Goal: Information Seeking & Learning: Find specific fact

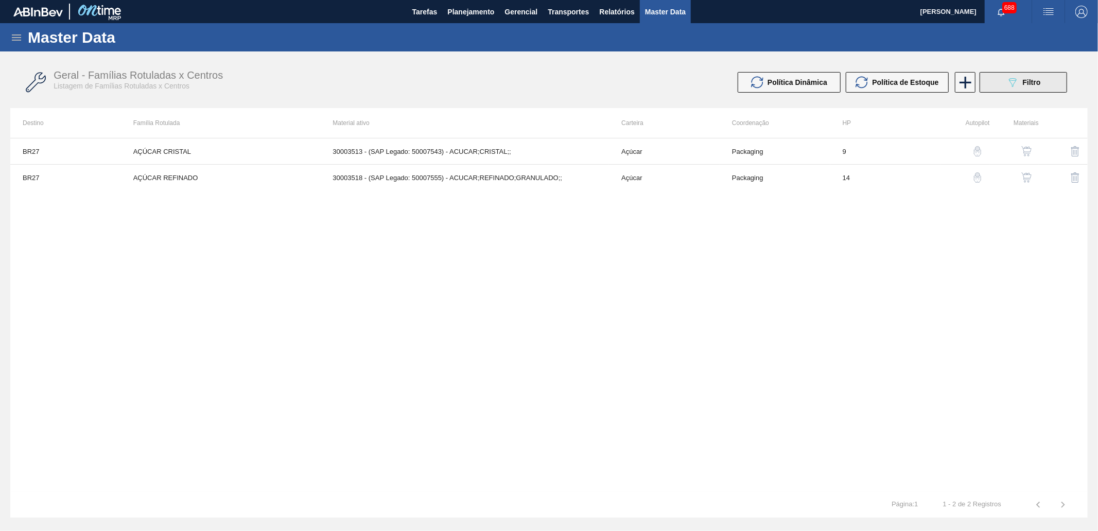
click at [1028, 81] on span "Filtro" at bounding box center [1032, 82] width 18 height 8
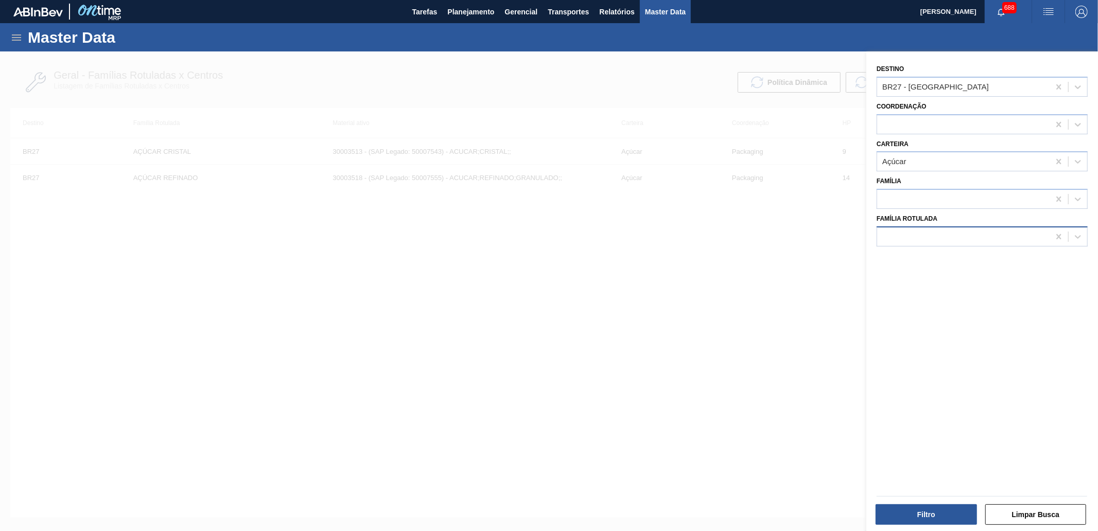
click at [933, 233] on div at bounding box center [964, 236] width 173 height 15
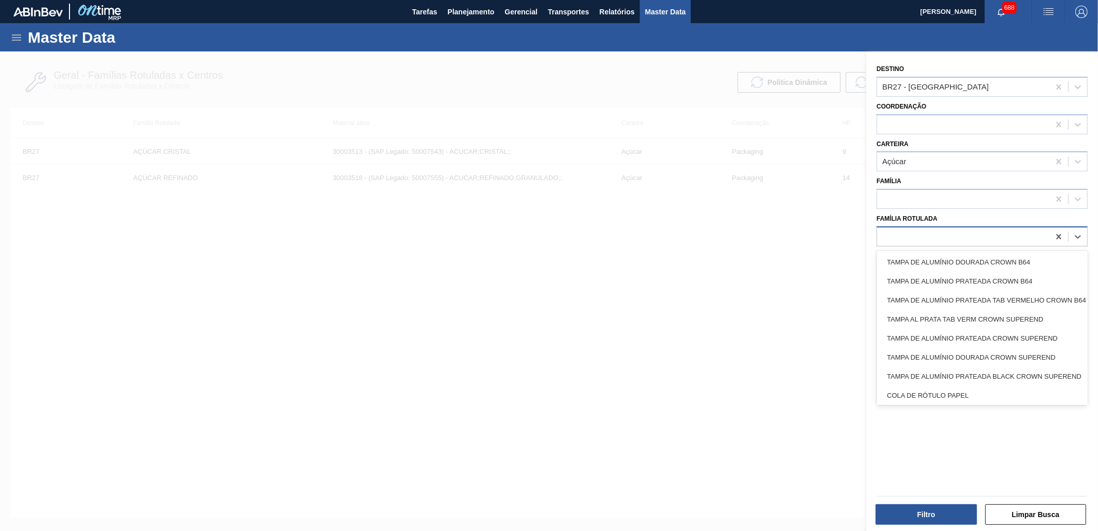
paste Rotulada "PREFORMA 25,5G CRISTAL"
type Rotulada "PREFORMA 25,5G CRISTAL"
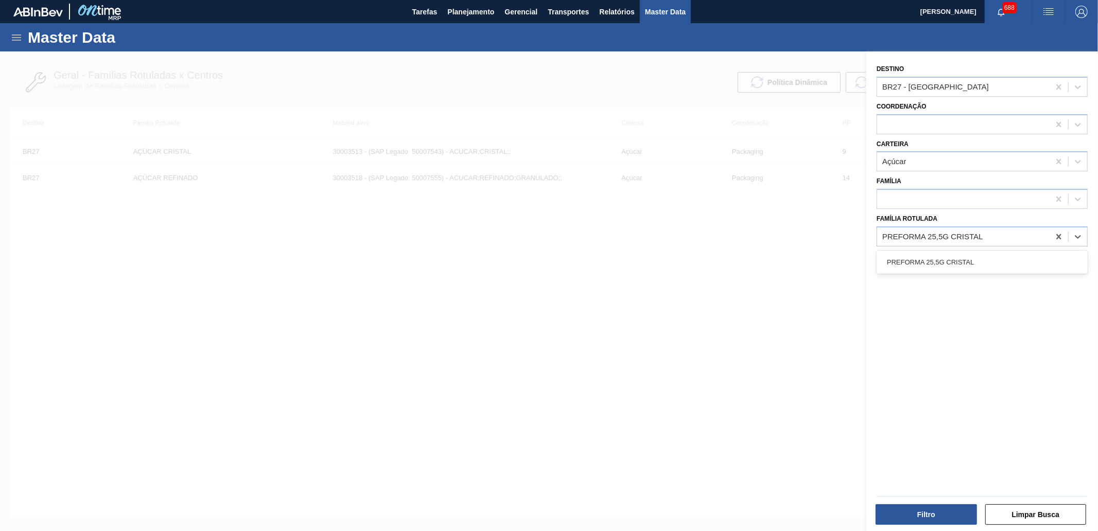
click at [953, 257] on div "PREFORMA 25,5G CRISTAL" at bounding box center [982, 262] width 211 height 19
click at [1058, 165] on div at bounding box center [1059, 161] width 19 height 19
click at [1057, 88] on icon at bounding box center [1059, 86] width 5 height 5
click at [922, 512] on button "Filtro" at bounding box center [926, 515] width 101 height 21
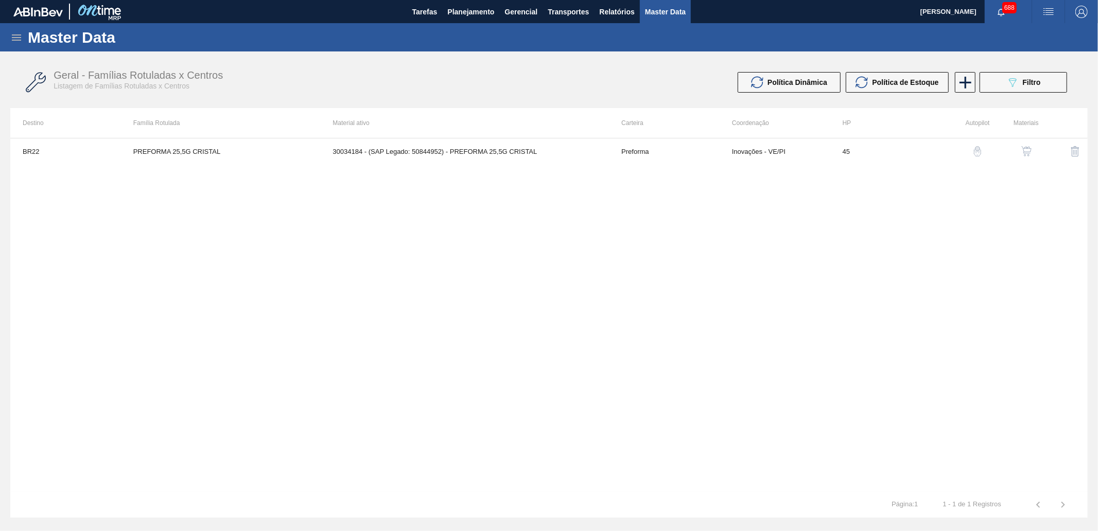
click at [1023, 156] on img "button" at bounding box center [1027, 151] width 10 height 10
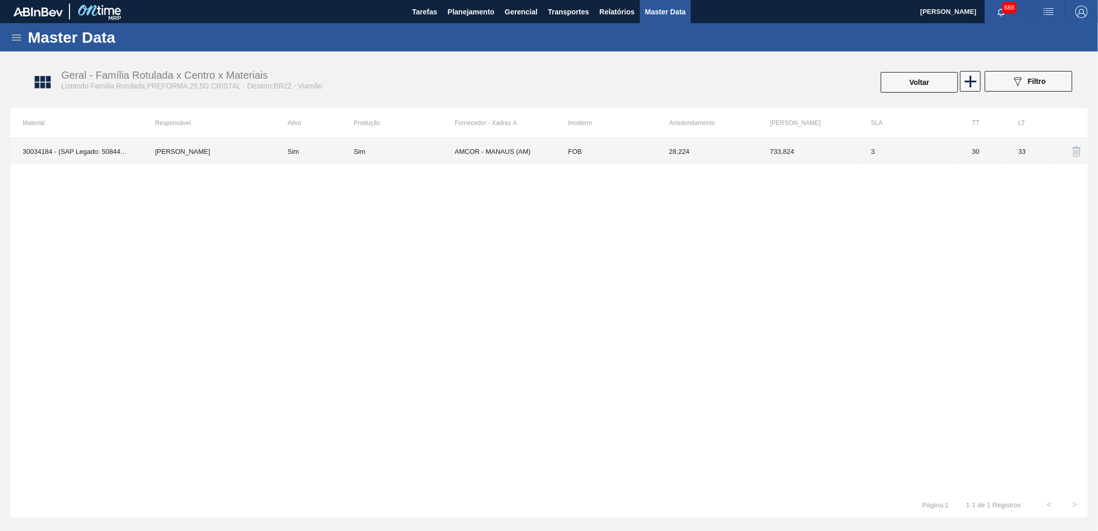
click at [474, 151] on td "AMCOR - MANAUS (AM)" at bounding box center [505, 152] width 101 height 26
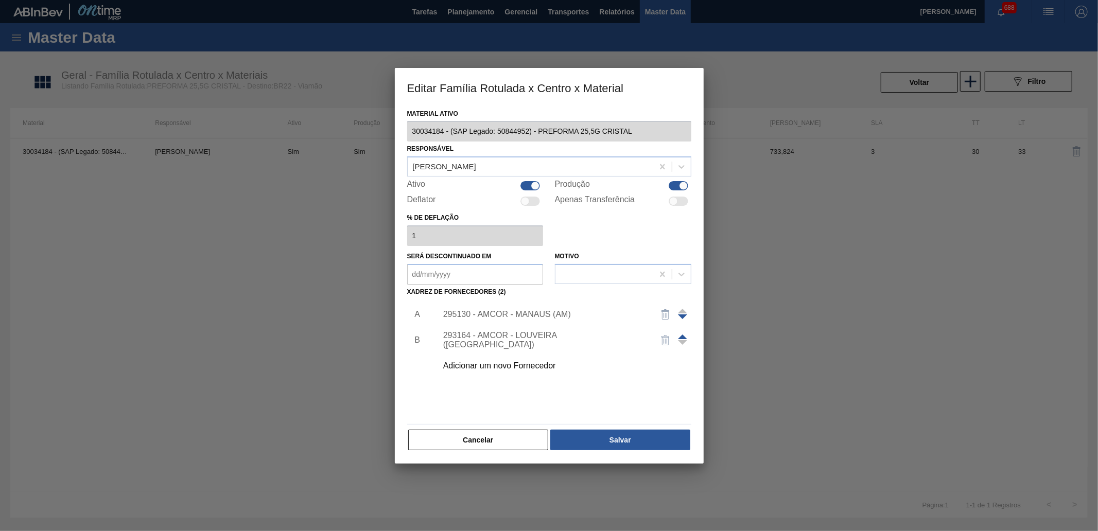
click at [502, 312] on div "295130 - AMCOR - MANAUS (AM)" at bounding box center [544, 314] width 202 height 9
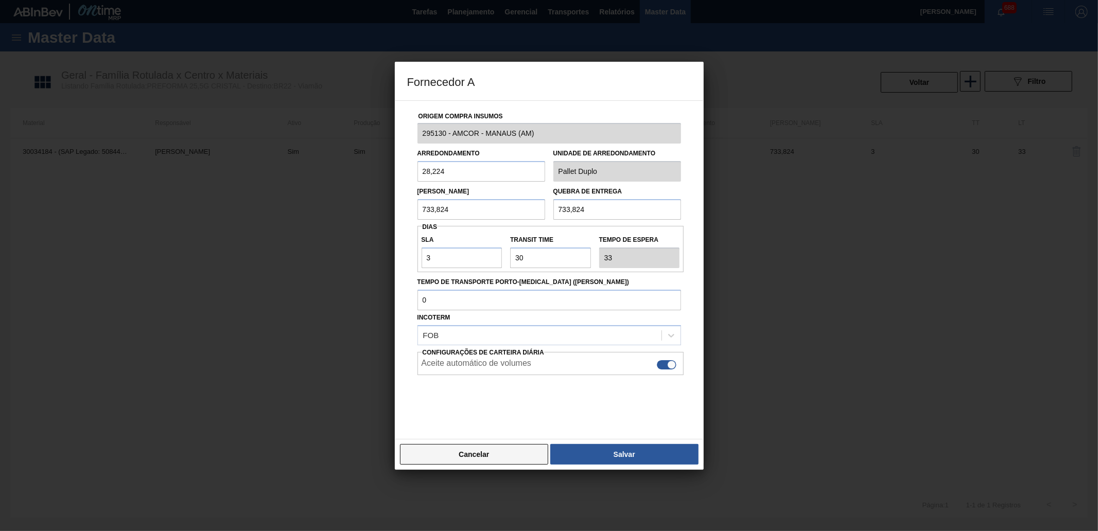
click at [471, 454] on button "Cancelar" at bounding box center [474, 454] width 149 height 21
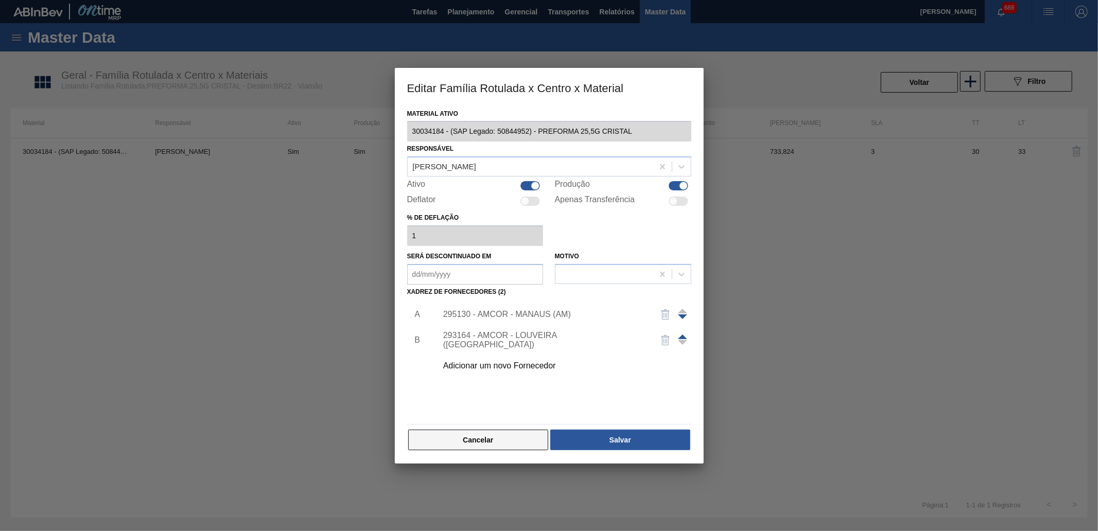
click at [474, 436] on button "Cancelar" at bounding box center [478, 440] width 141 height 21
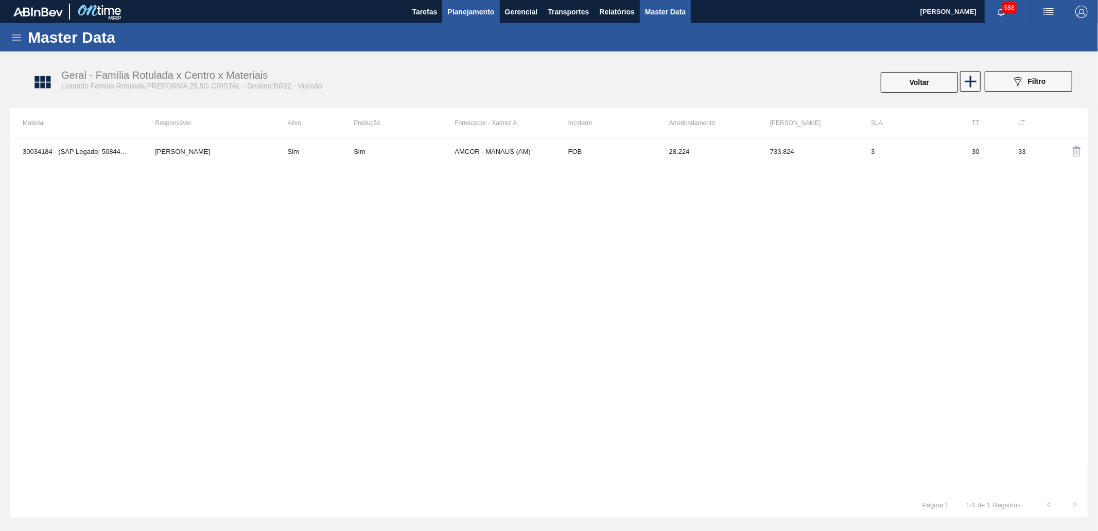
click at [471, 13] on span "Planejamento" at bounding box center [471, 12] width 47 height 12
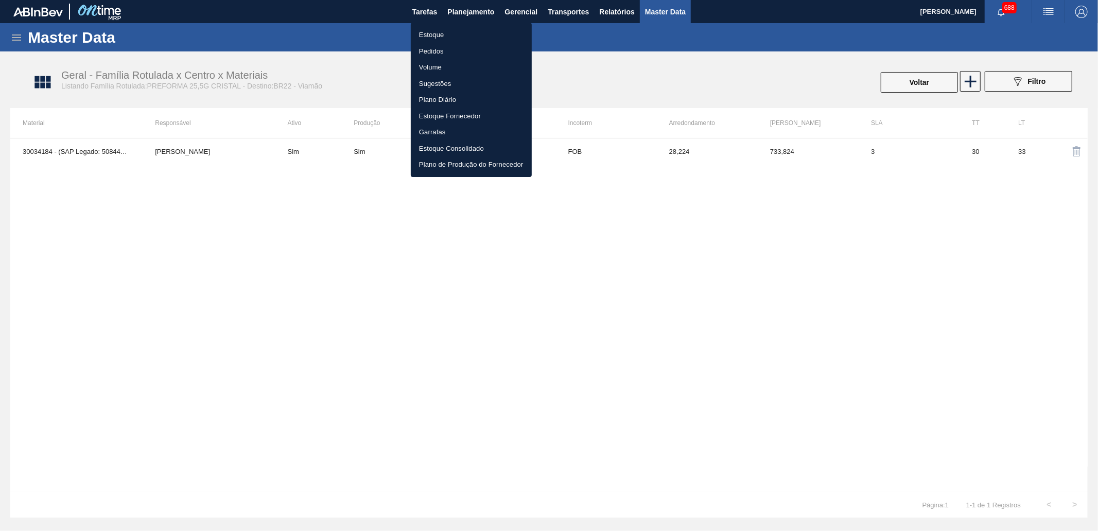
click at [467, 35] on li "Estoque" at bounding box center [471, 35] width 121 height 16
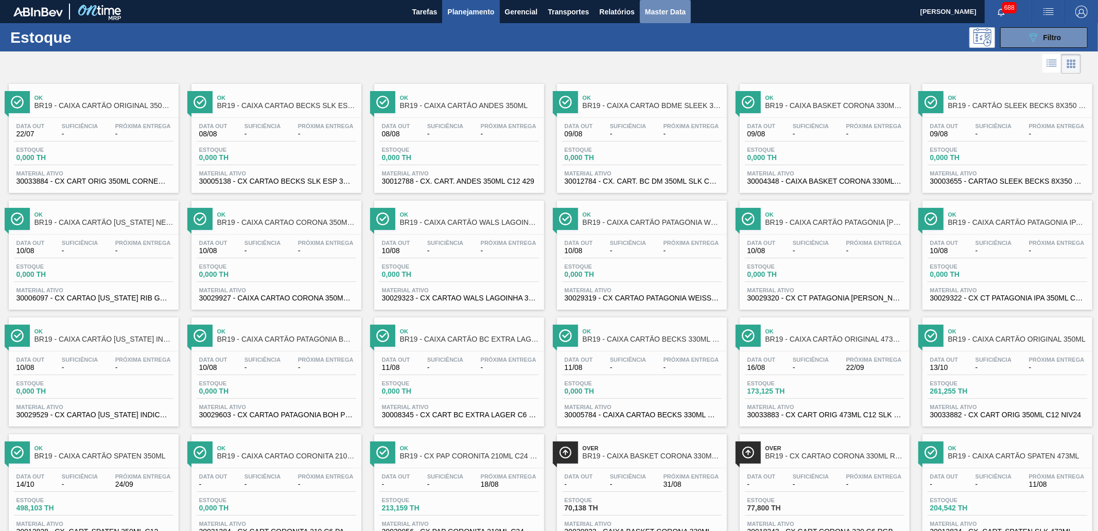
click at [683, 10] on span "Master Data" at bounding box center [665, 12] width 41 height 12
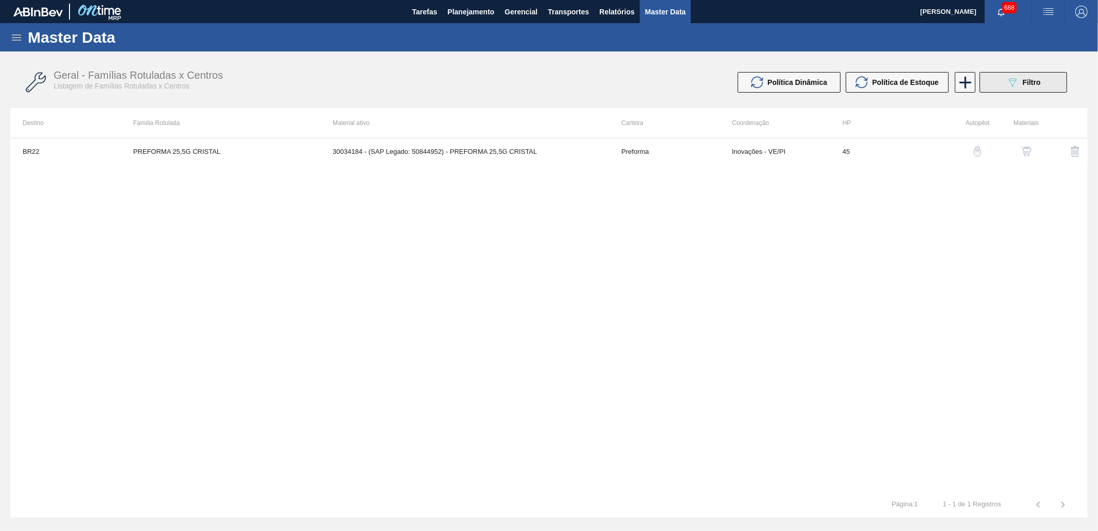
click at [1023, 84] on span "Filtro" at bounding box center [1032, 82] width 18 height 8
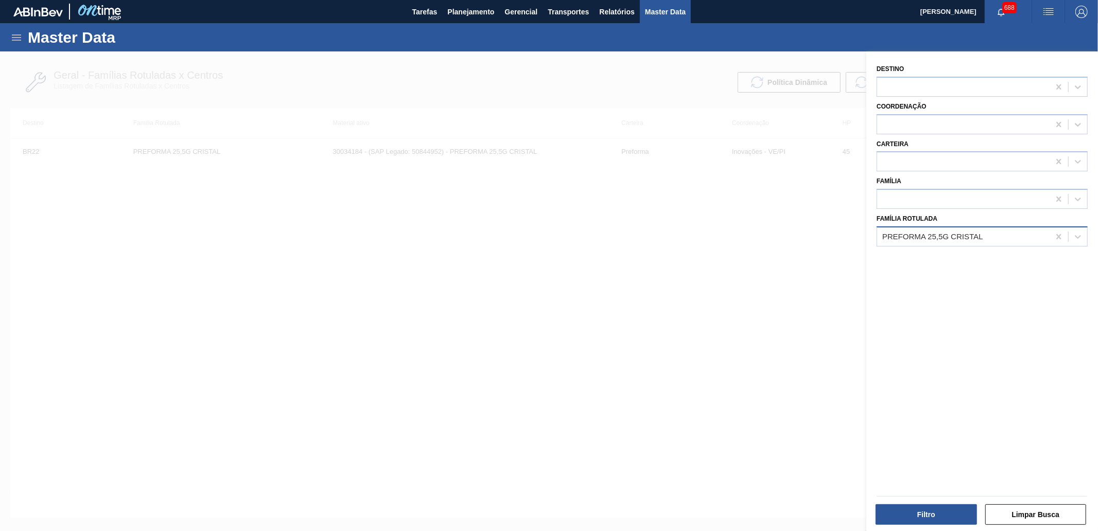
click at [986, 239] on div "PREFORMA 25,5G CRISTAL" at bounding box center [964, 236] width 173 height 15
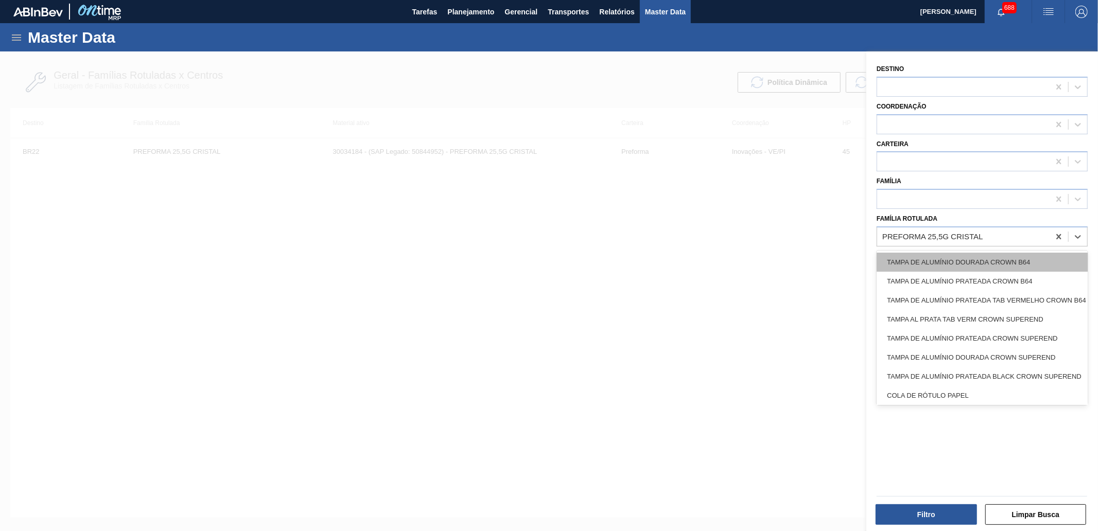
paste Rotulada "PREFORMA 28,7G VERDE"
type Rotulada "PREFORMA 28,7G VERDE"
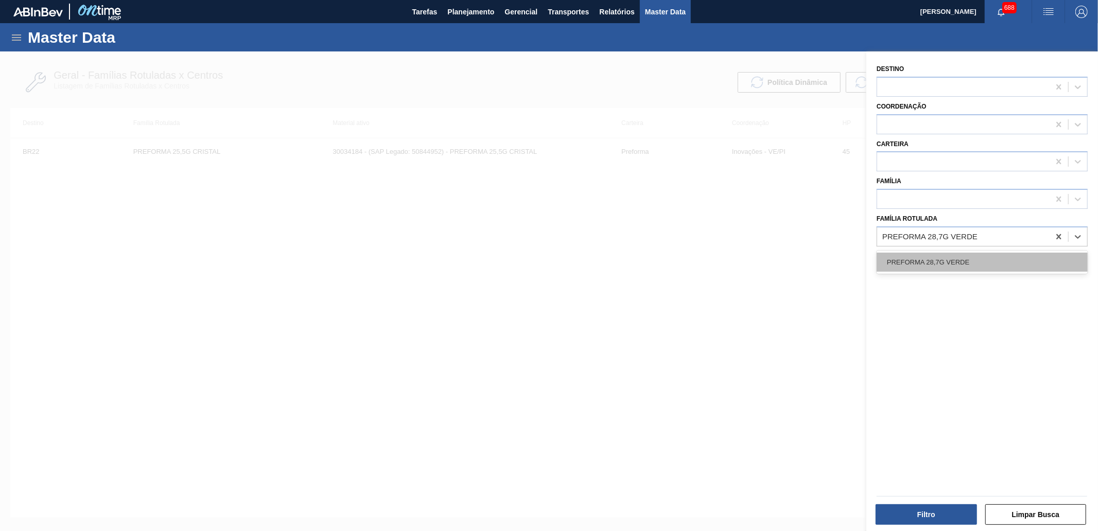
click at [965, 256] on div "PREFORMA 28,7G VERDE" at bounding box center [982, 262] width 211 height 19
click at [915, 527] on div "Filtro Limpar Busca" at bounding box center [979, 508] width 232 height 52
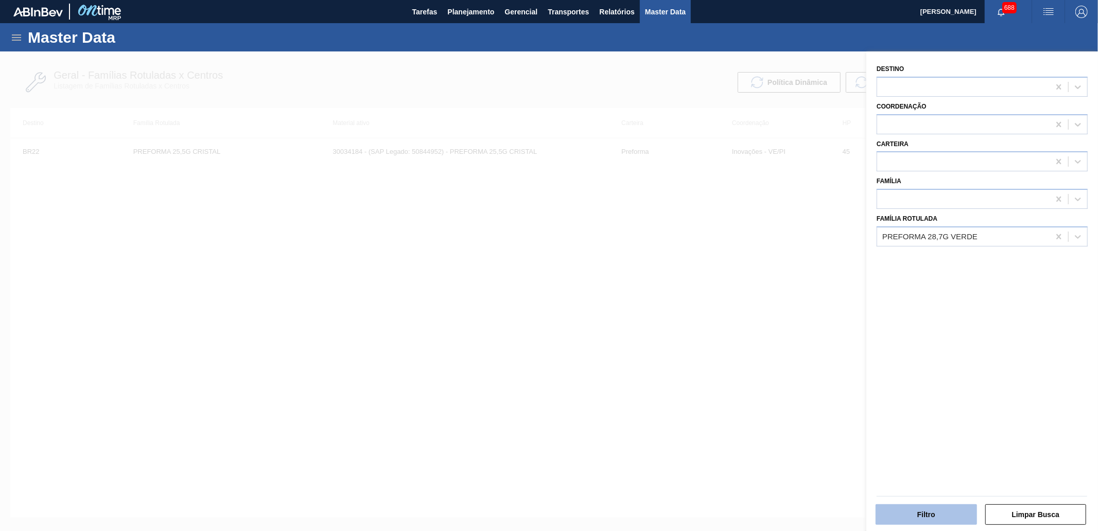
click at [907, 515] on button "Filtro" at bounding box center [926, 515] width 101 height 21
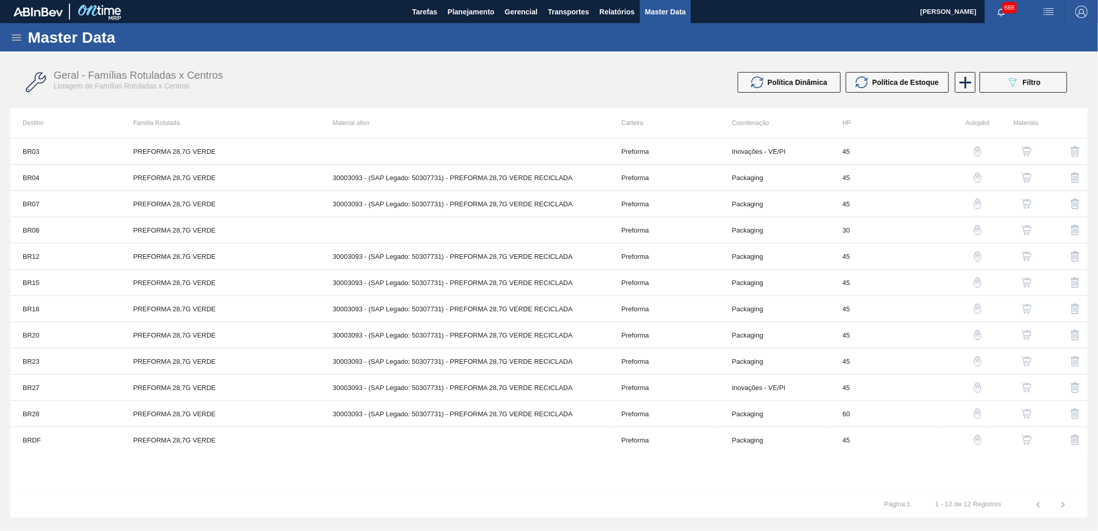
click at [1026, 179] on img "button" at bounding box center [1027, 178] width 10 height 10
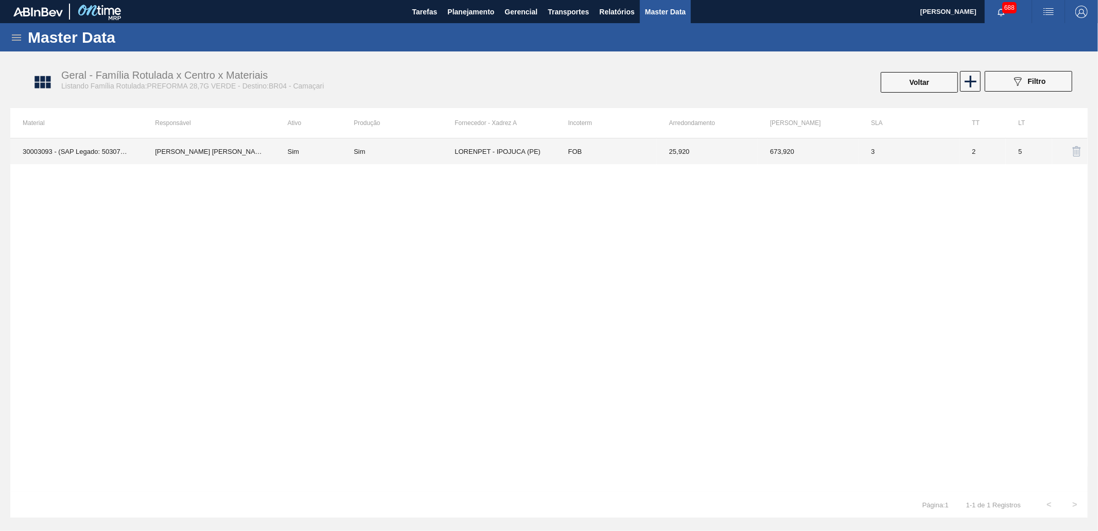
click at [475, 150] on td "LORENPET - IPOJUCA (PE)" at bounding box center [505, 152] width 101 height 26
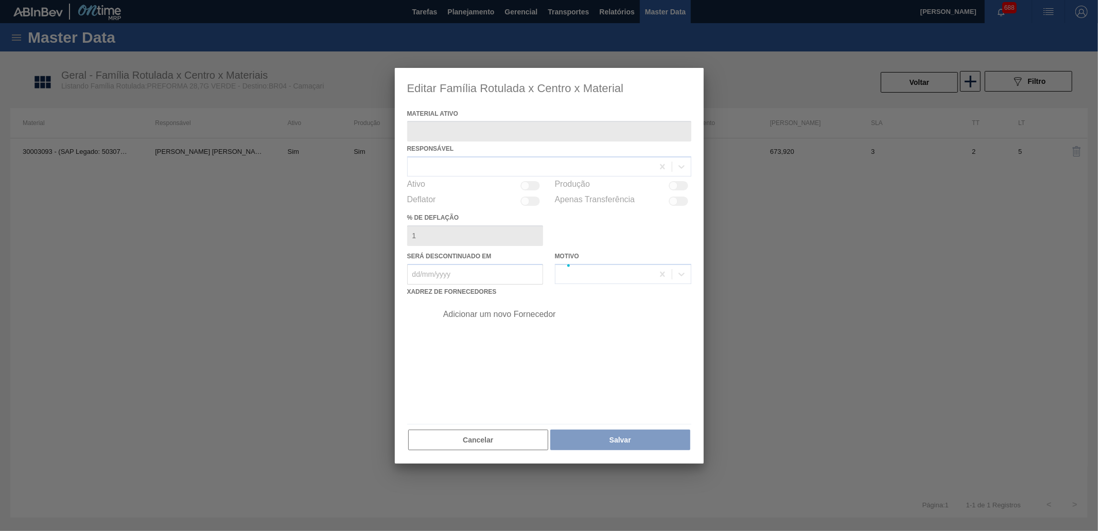
type ativo "30003093 - (SAP Legado: 50307731) - PREFORMA 28,7G VERDE RECICLADA"
checkbox input "true"
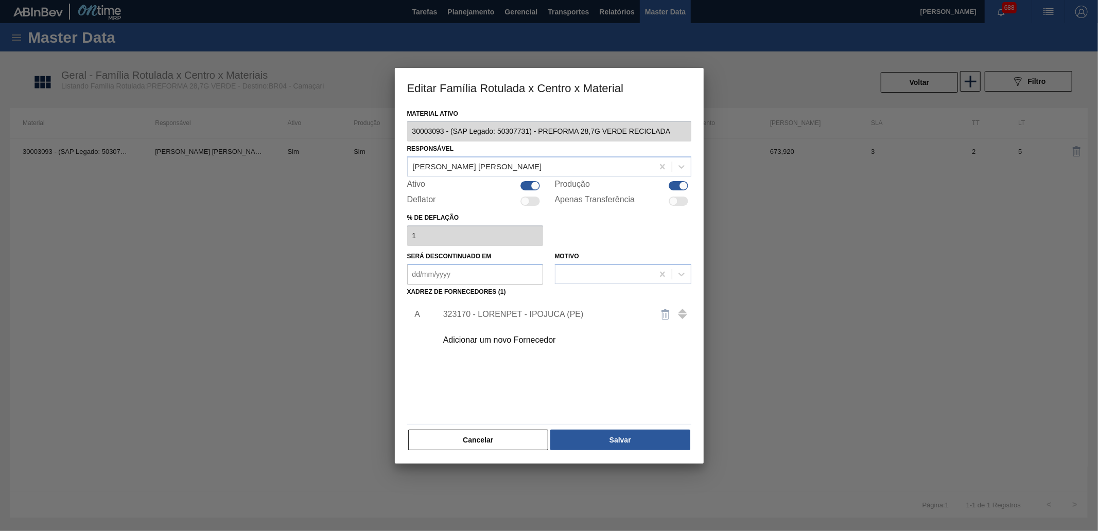
click at [488, 311] on div "323170 - LORENPET - IPOJUCA (PE)" at bounding box center [544, 314] width 202 height 9
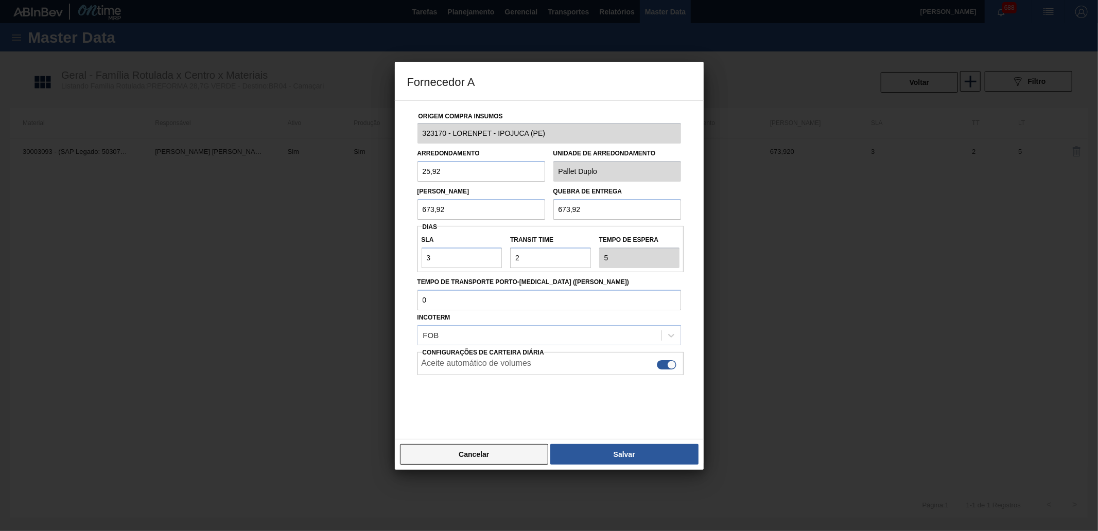
click at [503, 451] on button "Cancelar" at bounding box center [474, 454] width 149 height 21
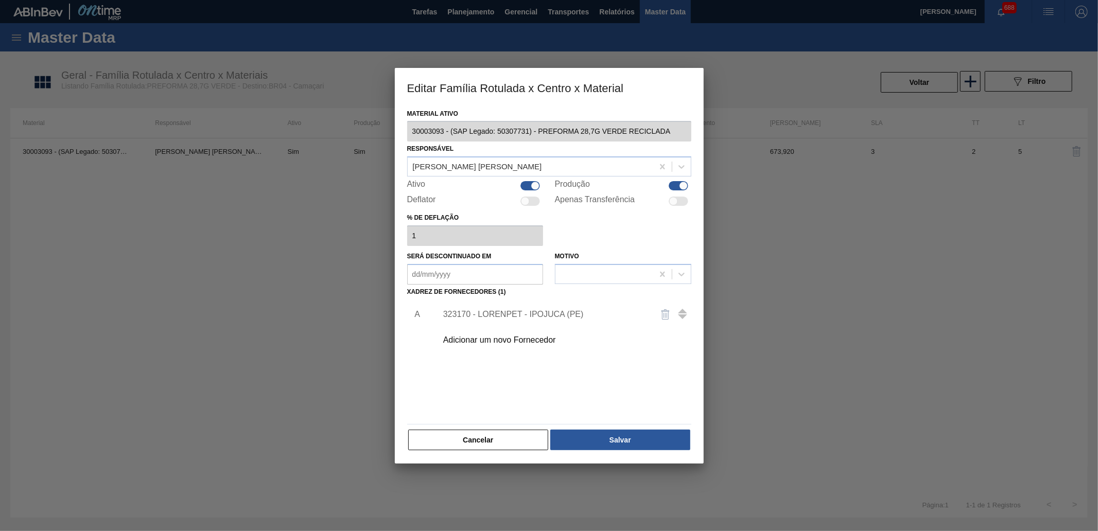
click at [494, 440] on button "Cancelar" at bounding box center [478, 440] width 141 height 21
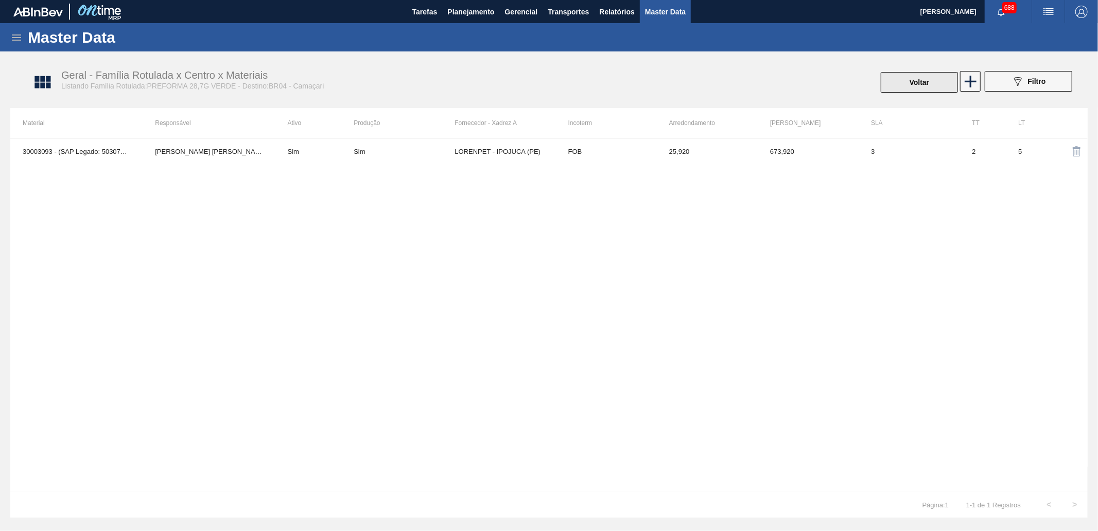
click at [931, 85] on button "Voltar" at bounding box center [919, 82] width 77 height 21
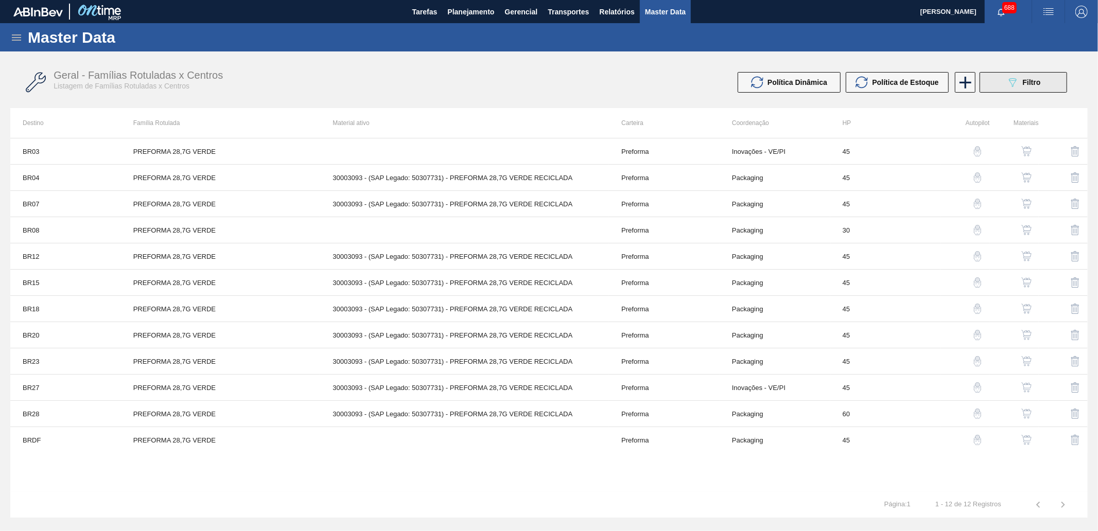
click at [1029, 78] on span "Filtro" at bounding box center [1032, 82] width 18 height 8
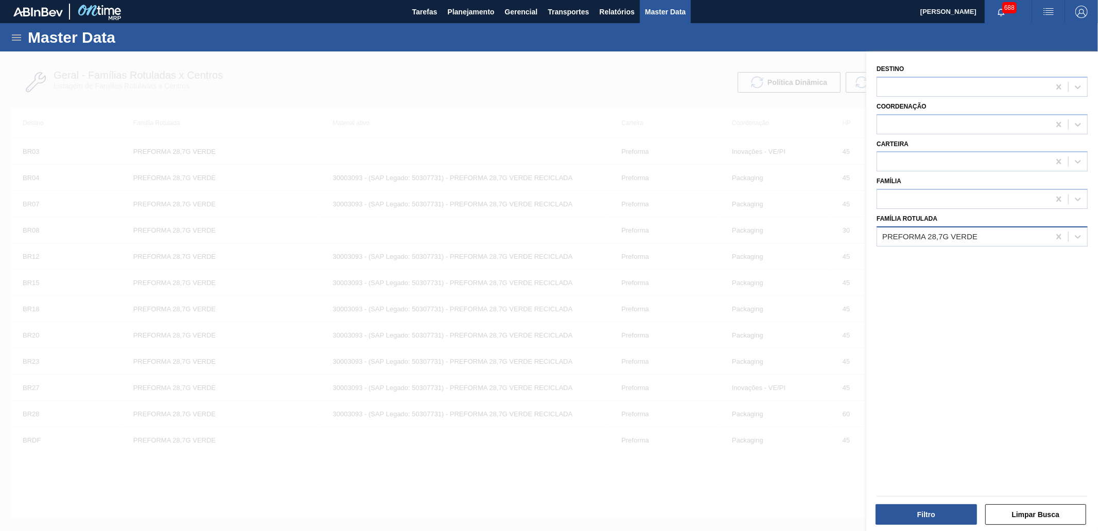
click at [966, 233] on div "PREFORMA 28,7G VERDE" at bounding box center [930, 236] width 95 height 9
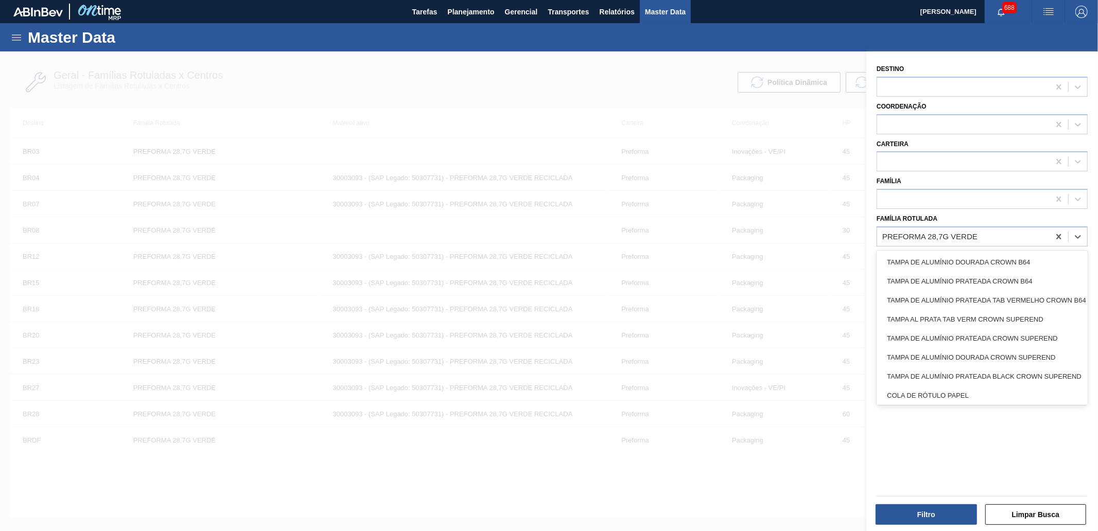
paste Rotulada "PREFORMA 39,7G VERDE"
type Rotulada "PREFORMA 39,7G VERDE"
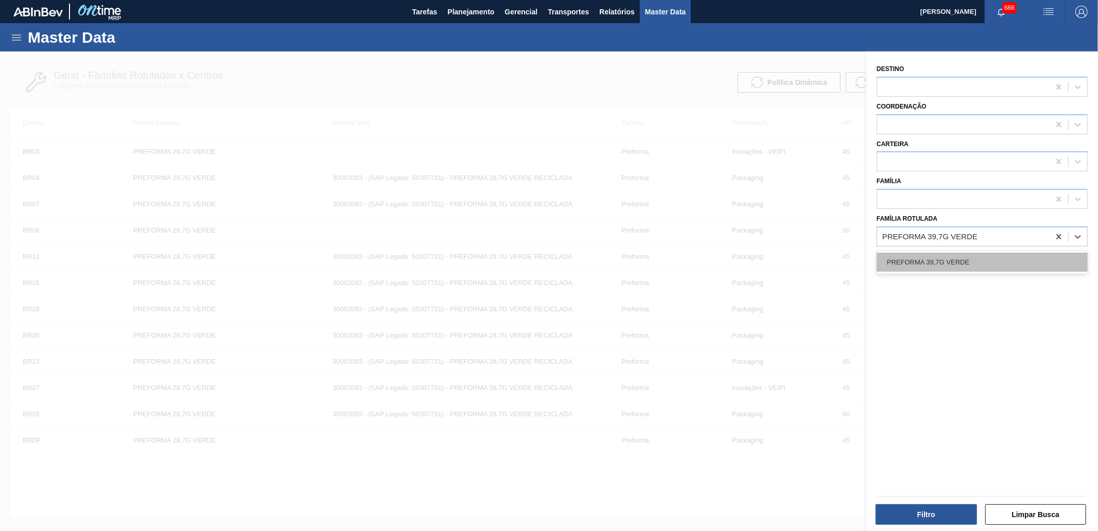
click at [960, 258] on div "PREFORMA 39,7G VERDE" at bounding box center [982, 262] width 211 height 19
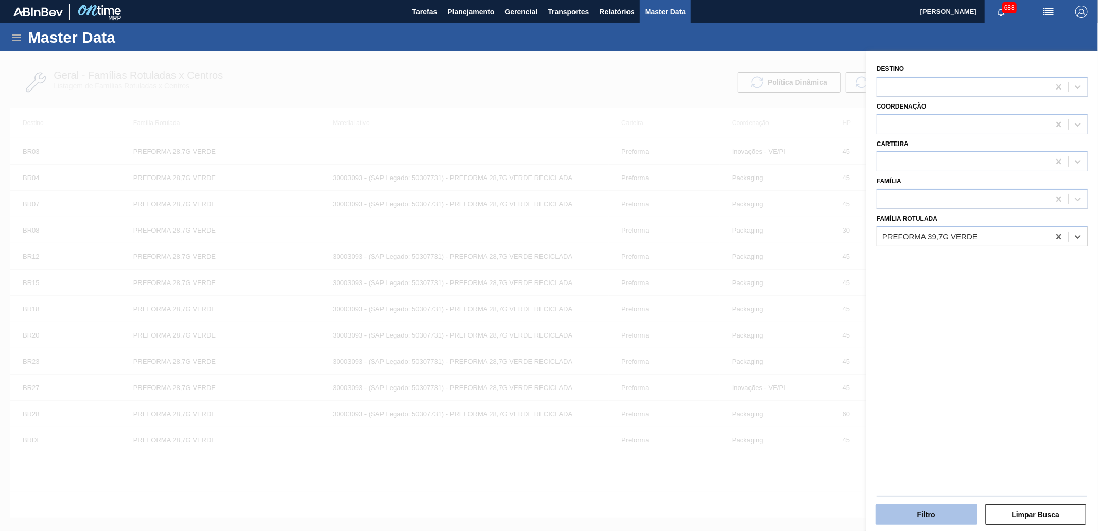
click at [942, 513] on button "Filtro" at bounding box center [926, 515] width 101 height 21
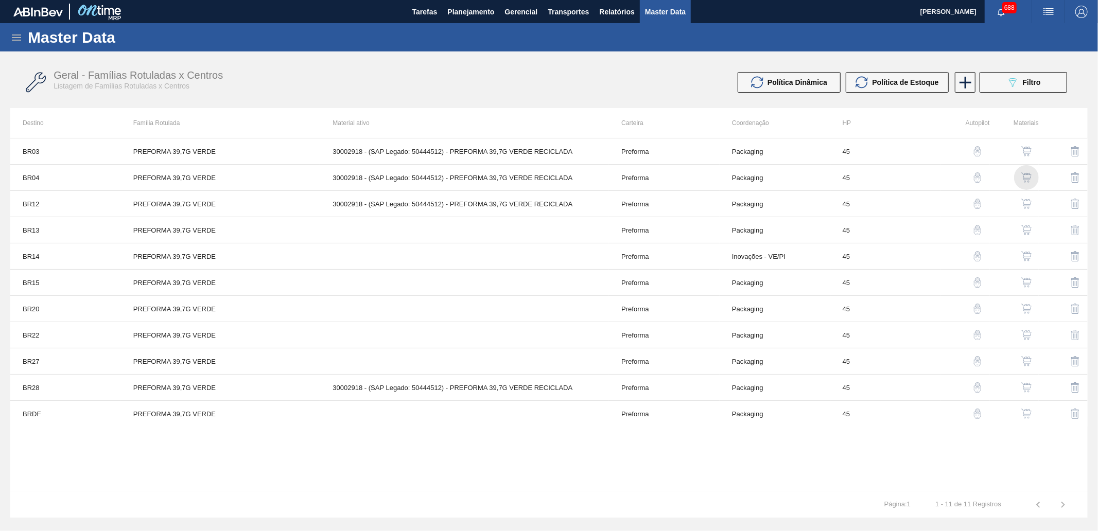
click at [1027, 179] on img "button" at bounding box center [1027, 178] width 10 height 10
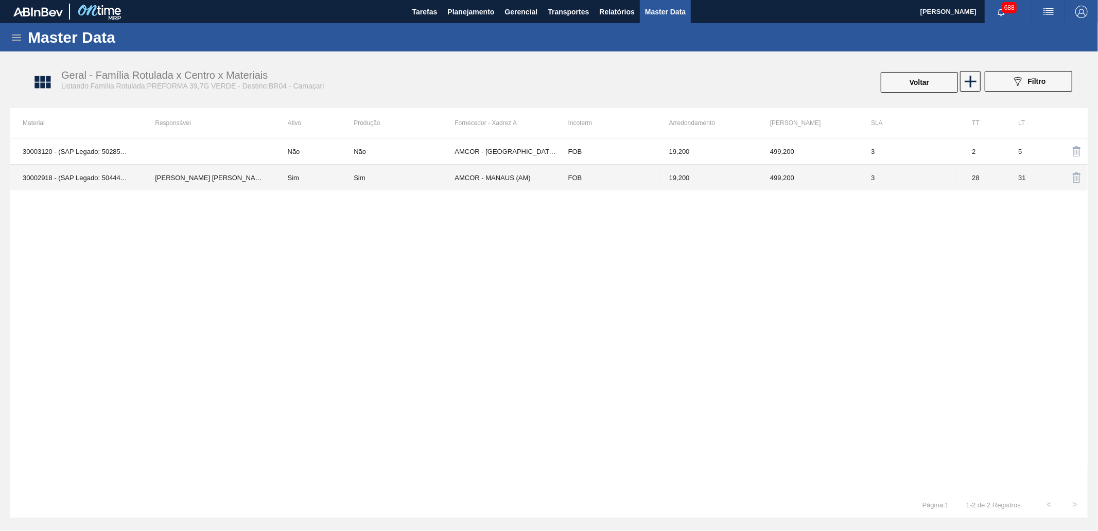
click at [483, 176] on td "AMCOR - MANAUS (AM)" at bounding box center [505, 178] width 101 height 26
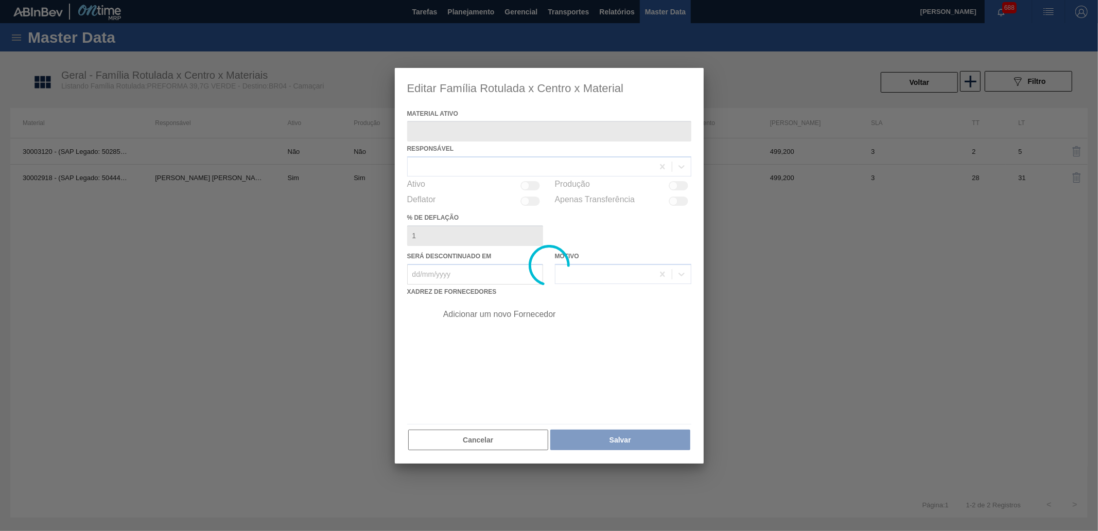
type ativo "30002918 - (SAP Legado: 50444512) - PREFORMA 39,7G VERDE RECICLADA"
checkbox input "true"
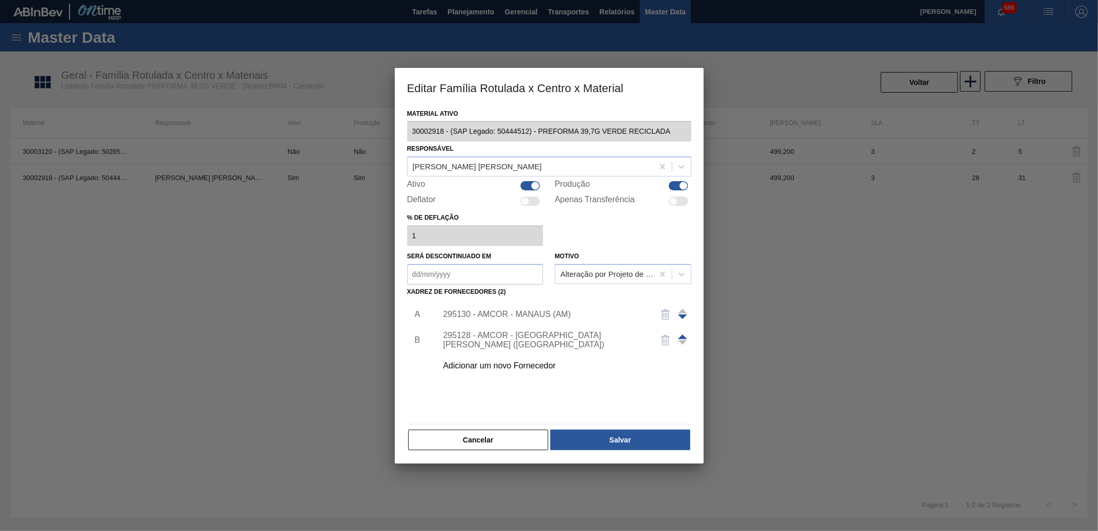
click at [486, 312] on div "295130 - AMCOR - MANAUS (AM)" at bounding box center [544, 314] width 202 height 9
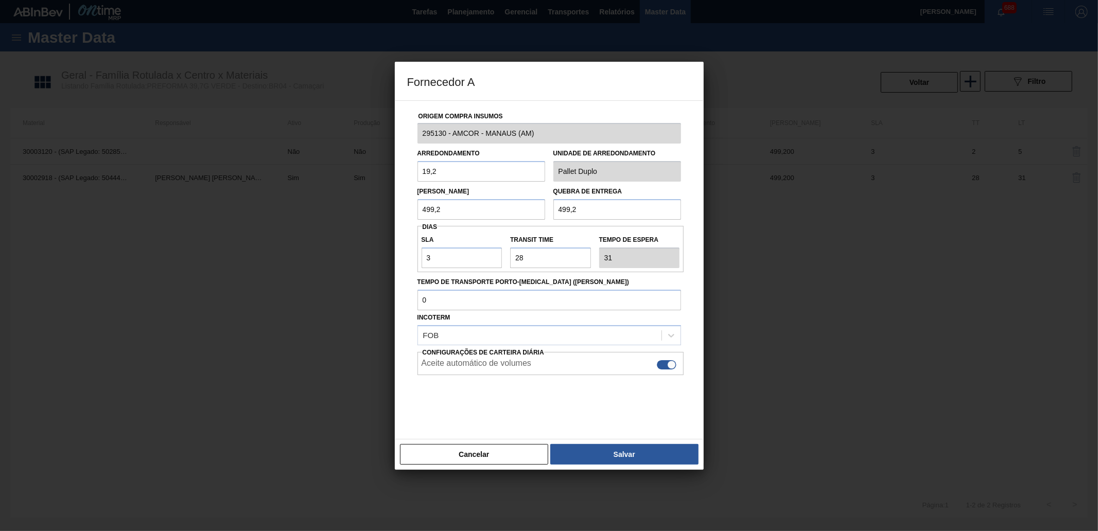
click at [492, 455] on button "Cancelar" at bounding box center [474, 454] width 149 height 21
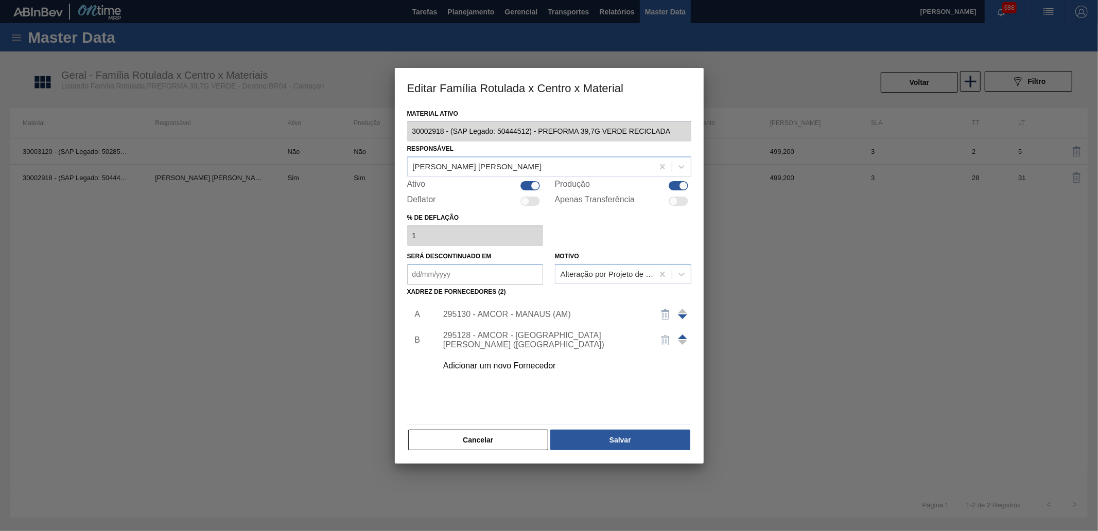
click at [496, 441] on button "Cancelar" at bounding box center [478, 440] width 141 height 21
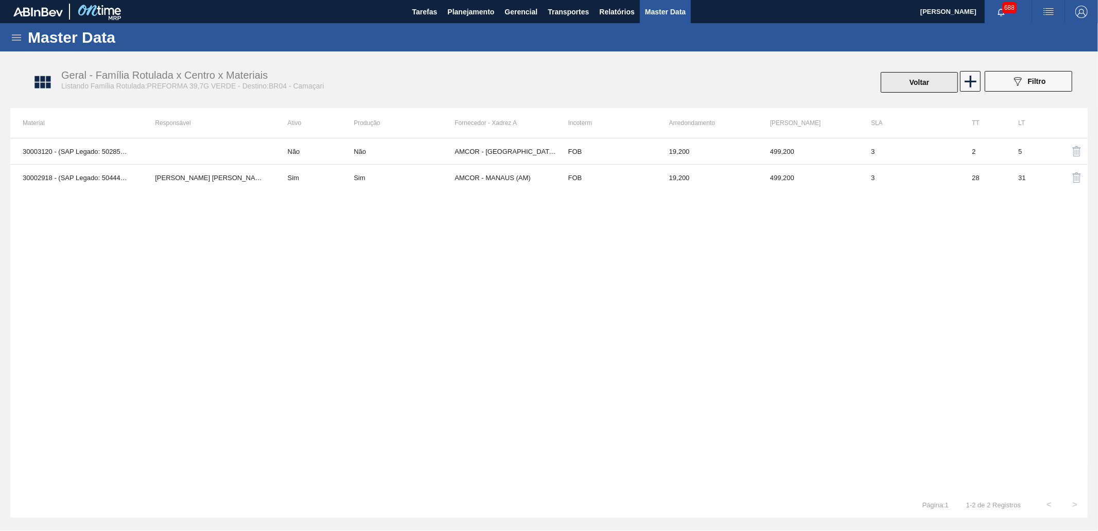
click at [920, 80] on button "Voltar" at bounding box center [919, 82] width 77 height 21
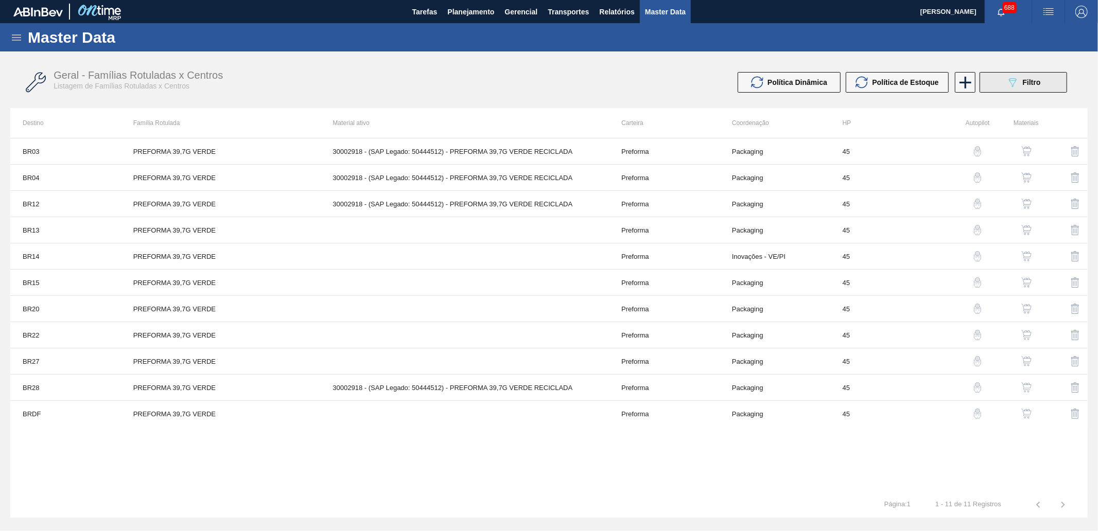
click at [1008, 89] on button "089F7B8B-B2A5-4AFE-B5C0-19BA573D28AC Filtro" at bounding box center [1024, 82] width 88 height 21
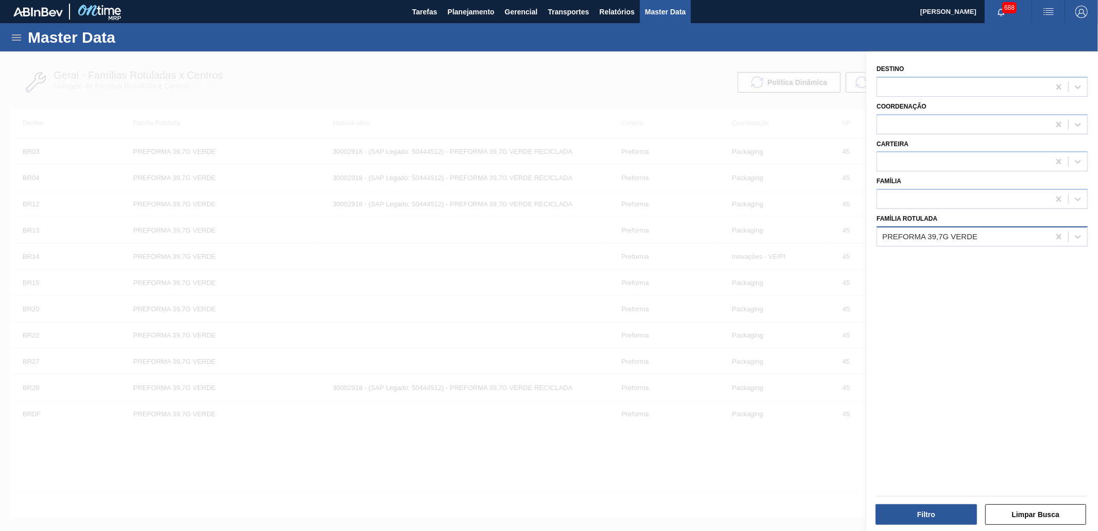
click at [927, 232] on div "PREFORMA 39,7G VERDE" at bounding box center [964, 236] width 173 height 15
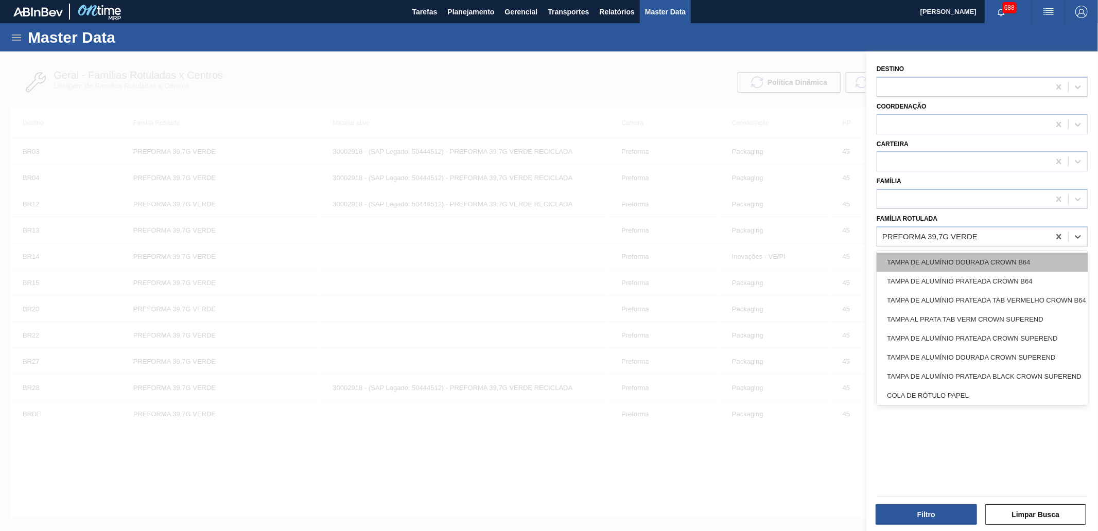
paste Rotulada "PREFORMA 29,5G VERDE"
type Rotulada "PREFORMA 29,5G VERDE"
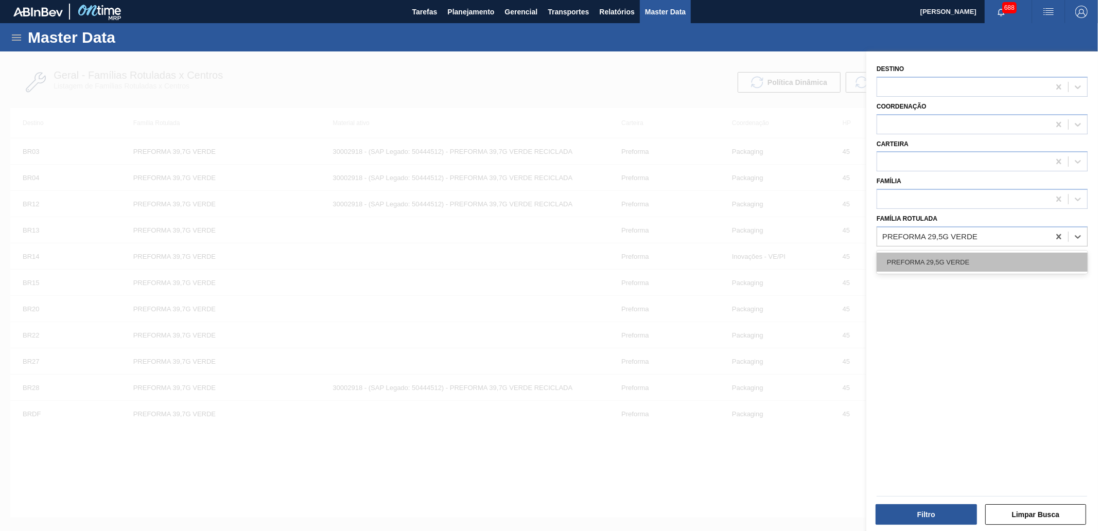
click at [941, 260] on div "PREFORMA 29,5G VERDE" at bounding box center [982, 262] width 211 height 19
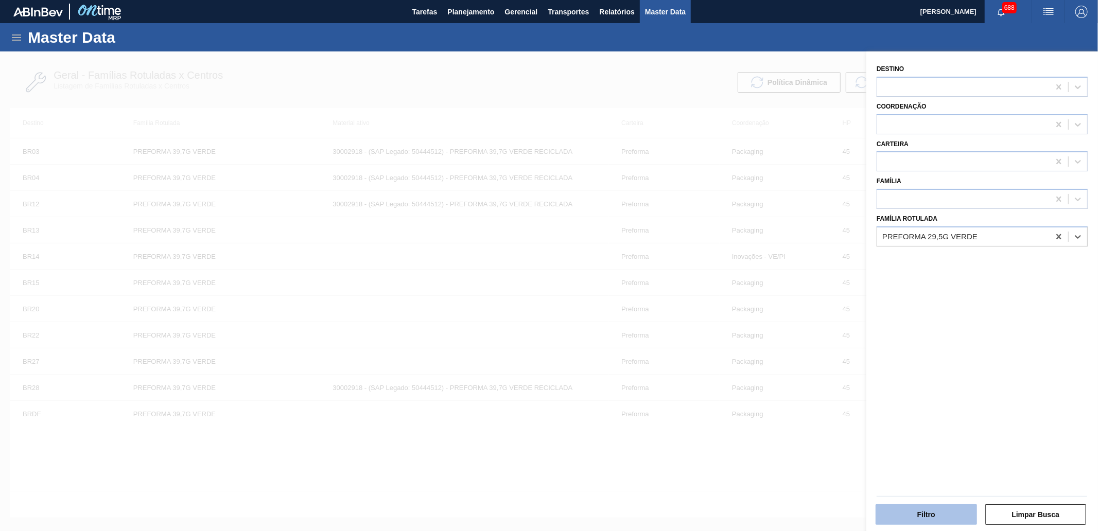
click at [920, 520] on button "Filtro" at bounding box center [926, 515] width 101 height 21
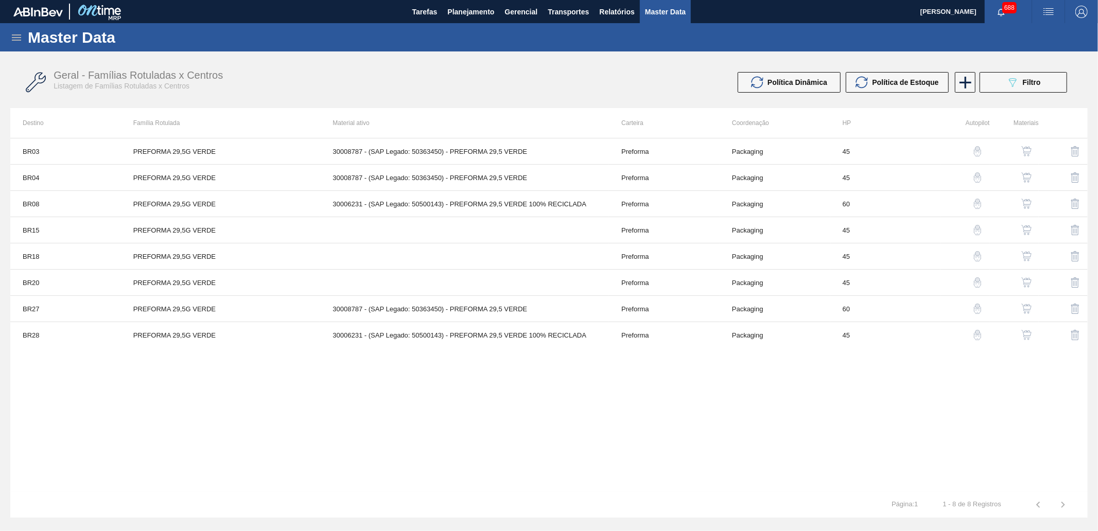
click at [1024, 177] on img "button" at bounding box center [1027, 178] width 10 height 10
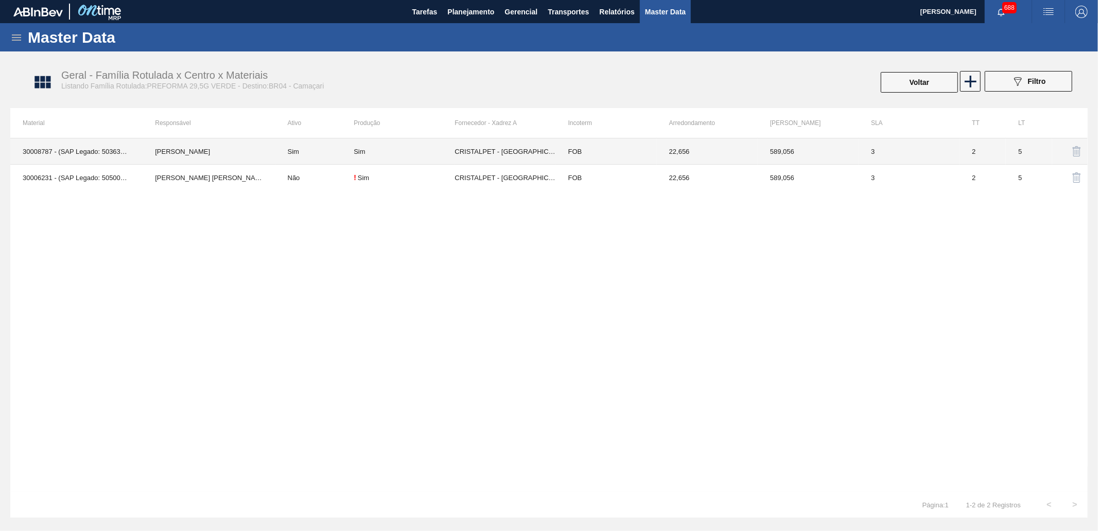
click at [471, 148] on td "CRISTALPET - [GEOGRAPHIC_DATA][PERSON_NAME][PERSON_NAME] ([GEOGRAPHIC_DATA])" at bounding box center [505, 152] width 101 height 26
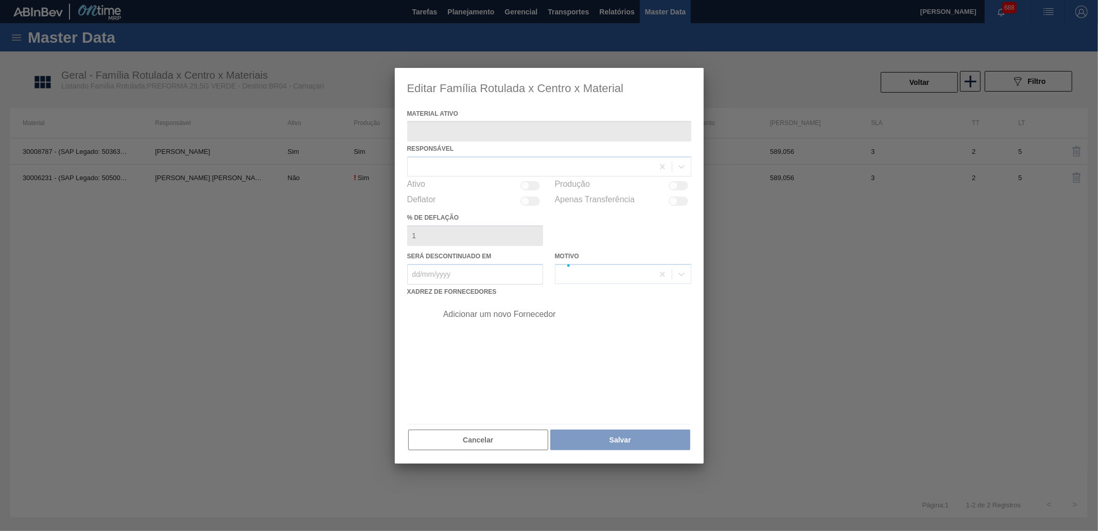
type ativo "30008787 - (SAP Legado: 50363450) - PREFORMA 29,5 VERDE"
checkbox input "true"
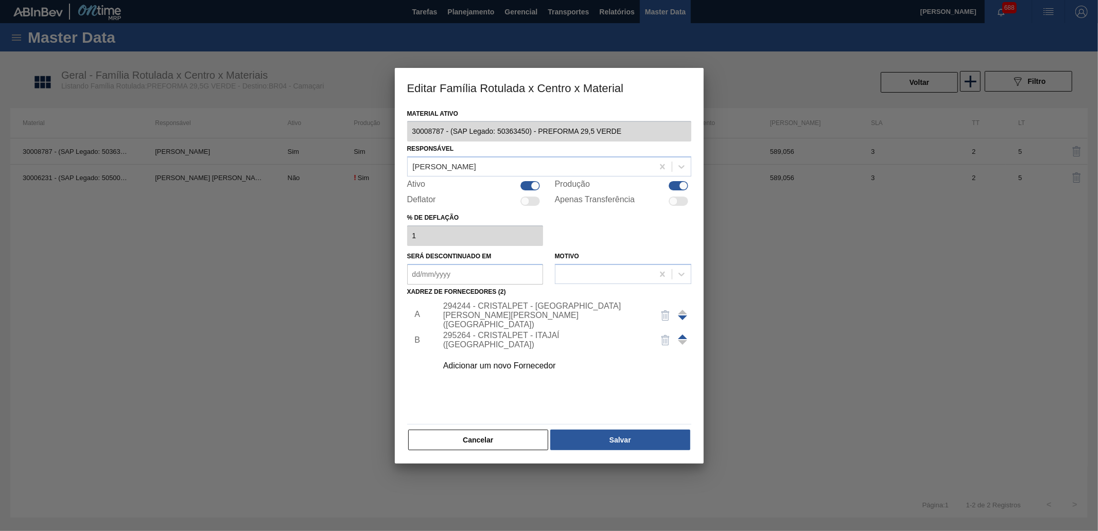
click at [496, 310] on div "294244 - CRISTALPET - [GEOGRAPHIC_DATA][PERSON_NAME][PERSON_NAME] ([GEOGRAPHIC_…" at bounding box center [544, 316] width 202 height 28
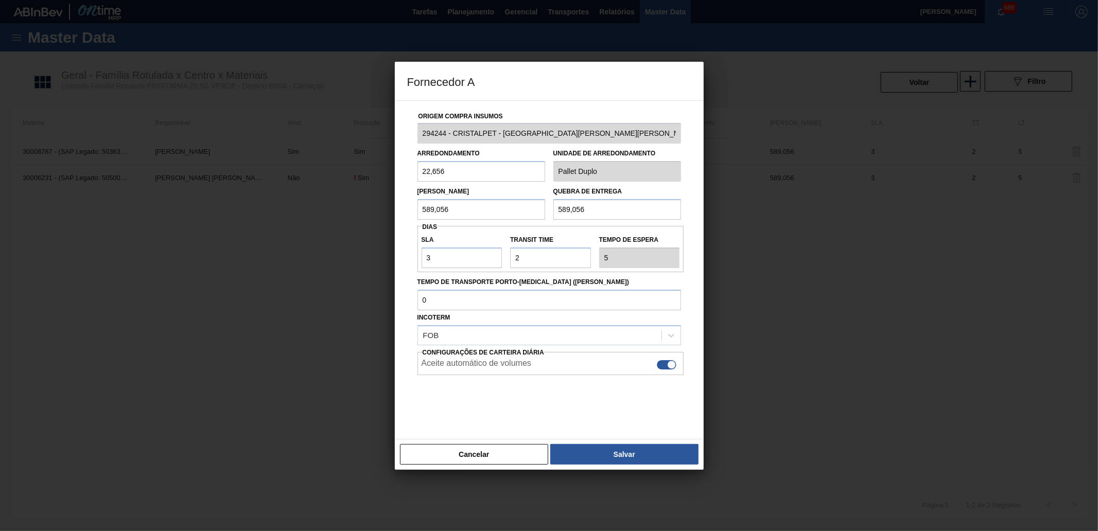
click at [484, 448] on button "Cancelar" at bounding box center [474, 454] width 149 height 21
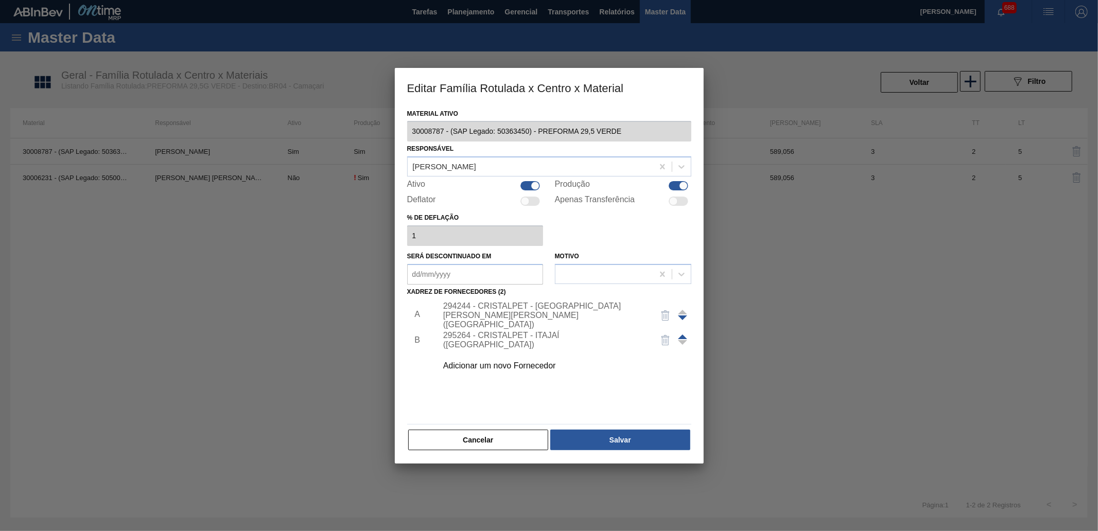
drag, startPoint x: 497, startPoint y: 439, endPoint x: 594, endPoint y: 353, distance: 129.1
click at [497, 439] on button "Cancelar" at bounding box center [478, 440] width 141 height 21
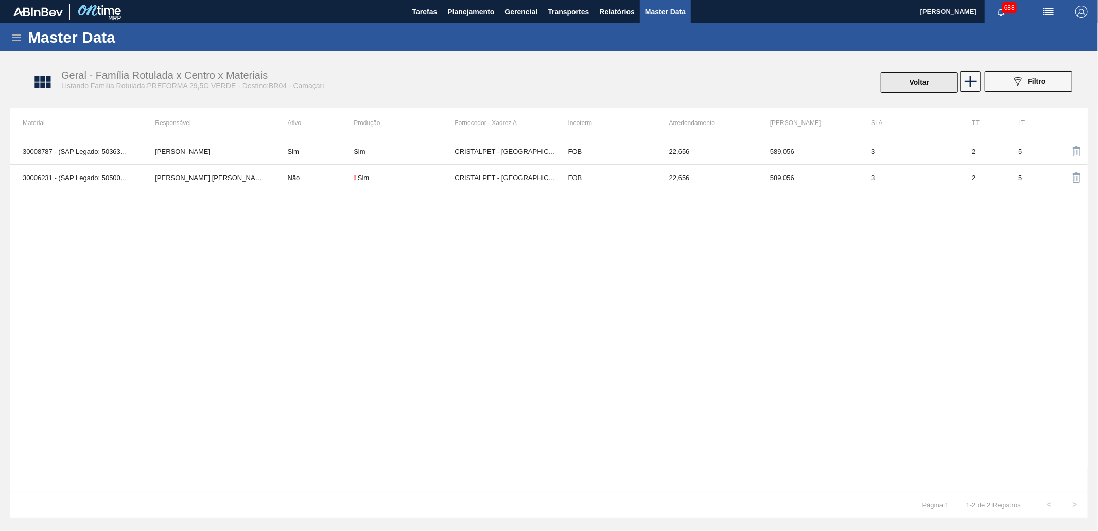
click at [937, 85] on button "Voltar" at bounding box center [919, 82] width 77 height 21
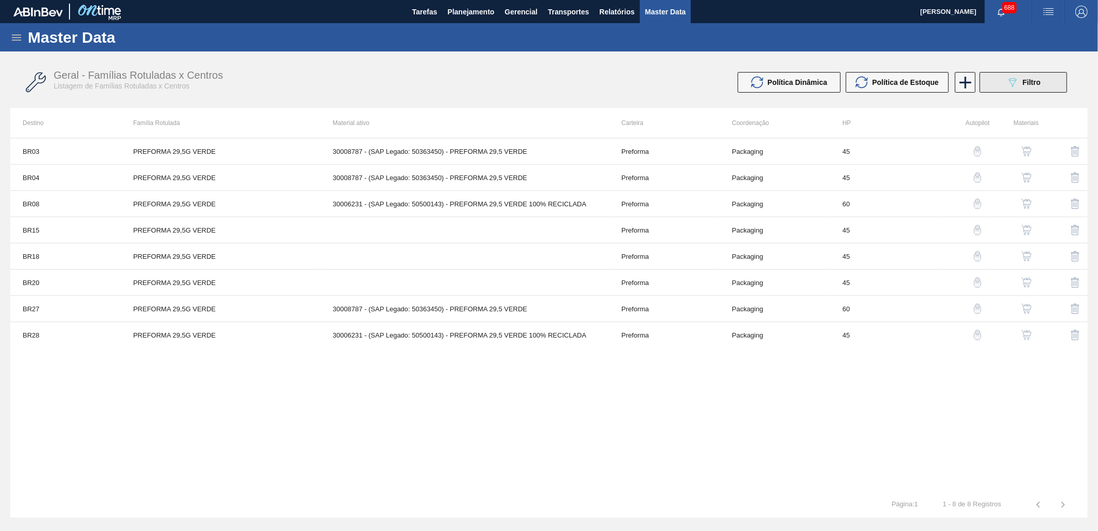
click at [1005, 84] on button "089F7B8B-B2A5-4AFE-B5C0-19BA573D28AC Filtro" at bounding box center [1024, 82] width 88 height 21
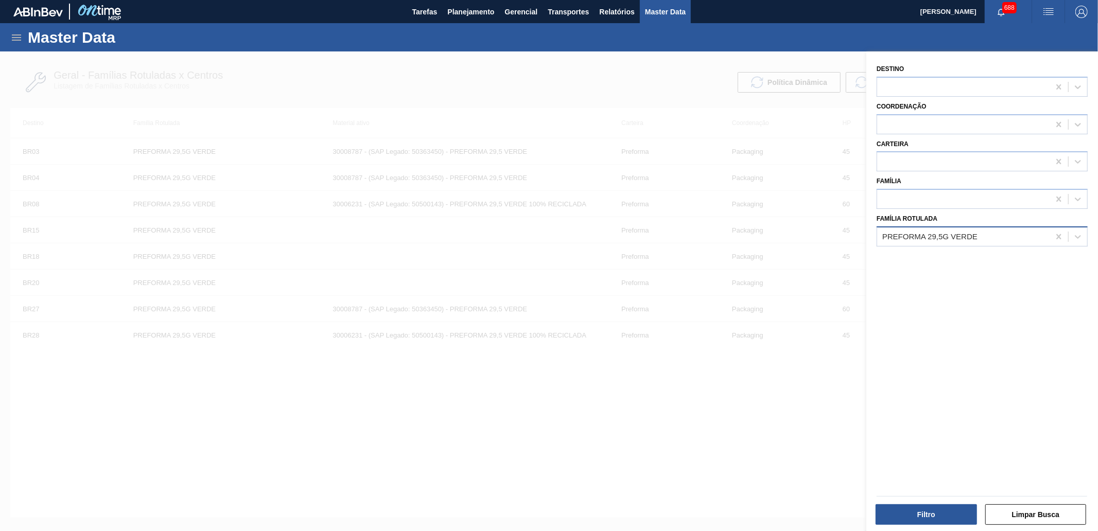
click at [966, 227] on div "PREFORMA 29,5G VERDE" at bounding box center [982, 237] width 211 height 20
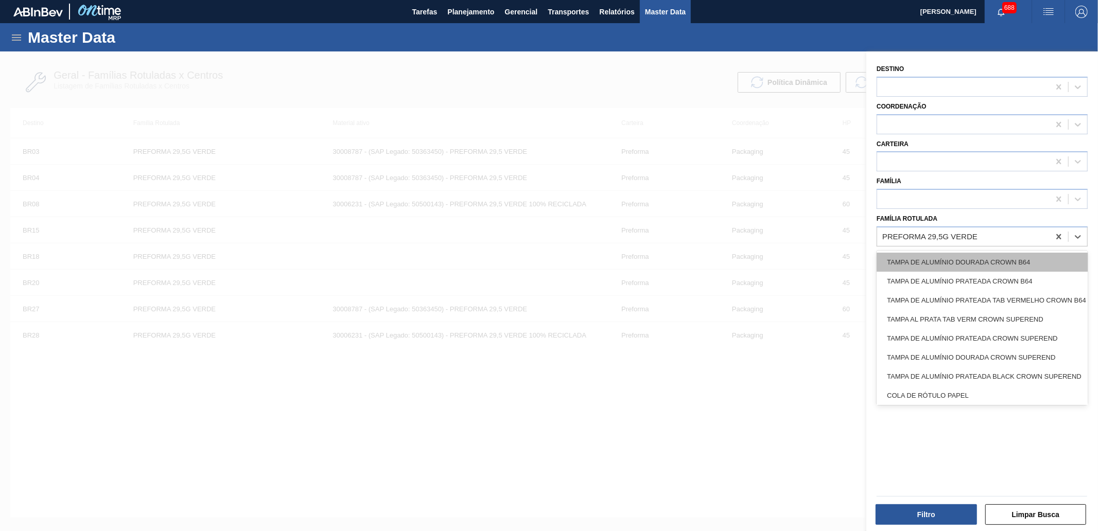
paste Rotulada "PREFORMA 29,5G CRISTAL"
type Rotulada "PREFORMA 29,5G CRISTAL"
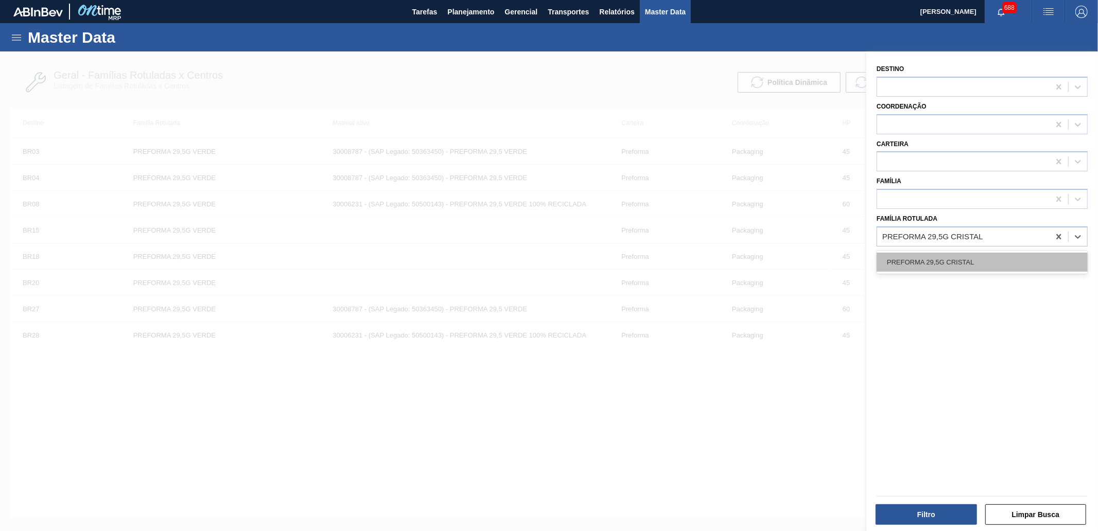
click at [953, 253] on div "PREFORMA 29,5G CRISTAL" at bounding box center [982, 262] width 211 height 19
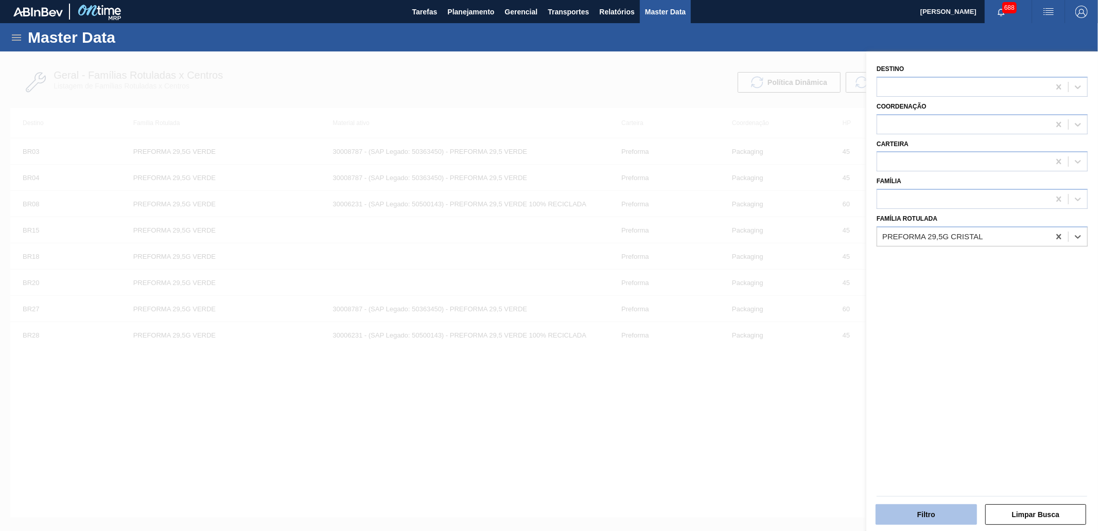
click at [921, 524] on button "Filtro" at bounding box center [926, 515] width 101 height 21
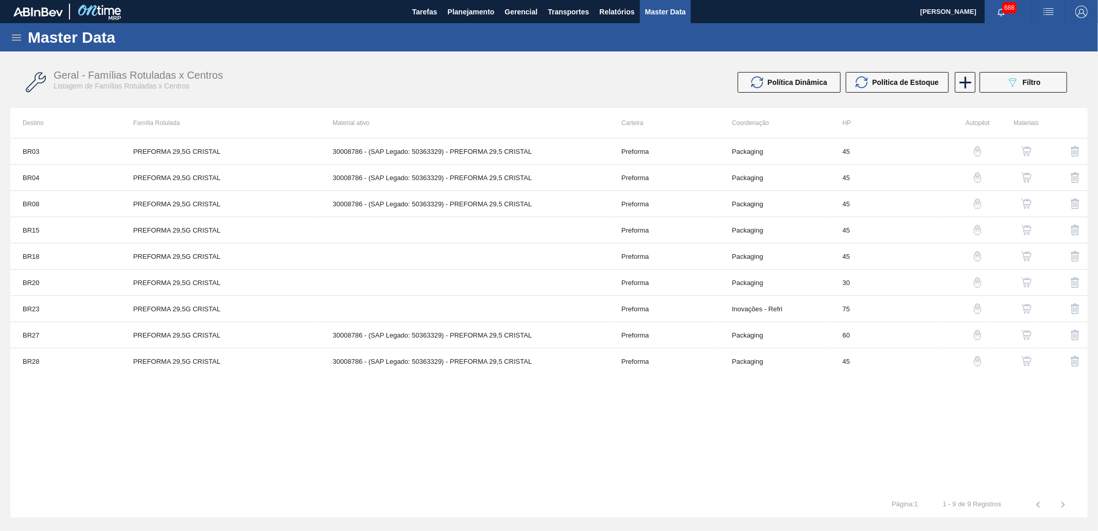
click at [1023, 180] on img "button" at bounding box center [1027, 178] width 10 height 10
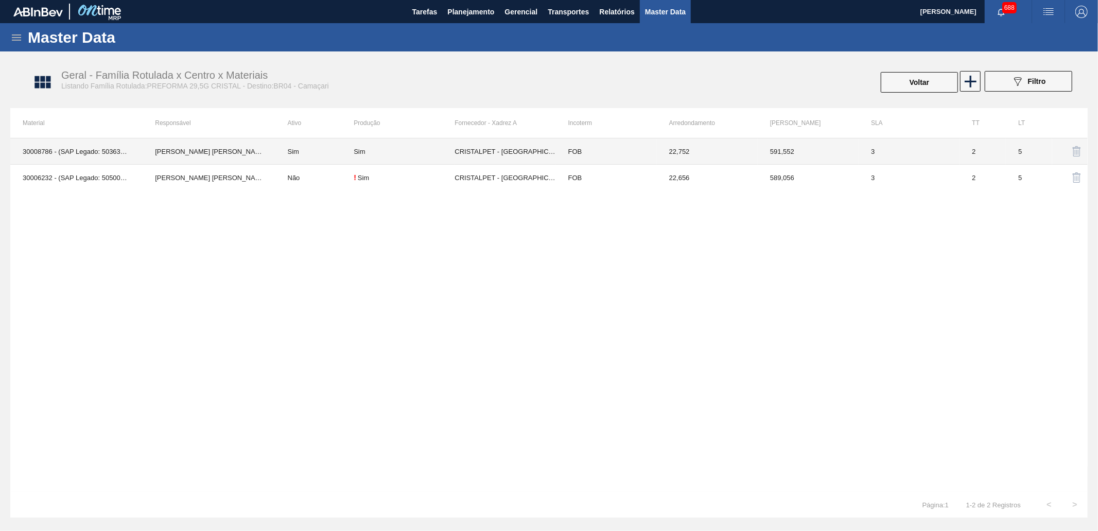
click at [473, 151] on td "CRISTALPET - [GEOGRAPHIC_DATA][PERSON_NAME][PERSON_NAME] ([GEOGRAPHIC_DATA])" at bounding box center [505, 152] width 101 height 26
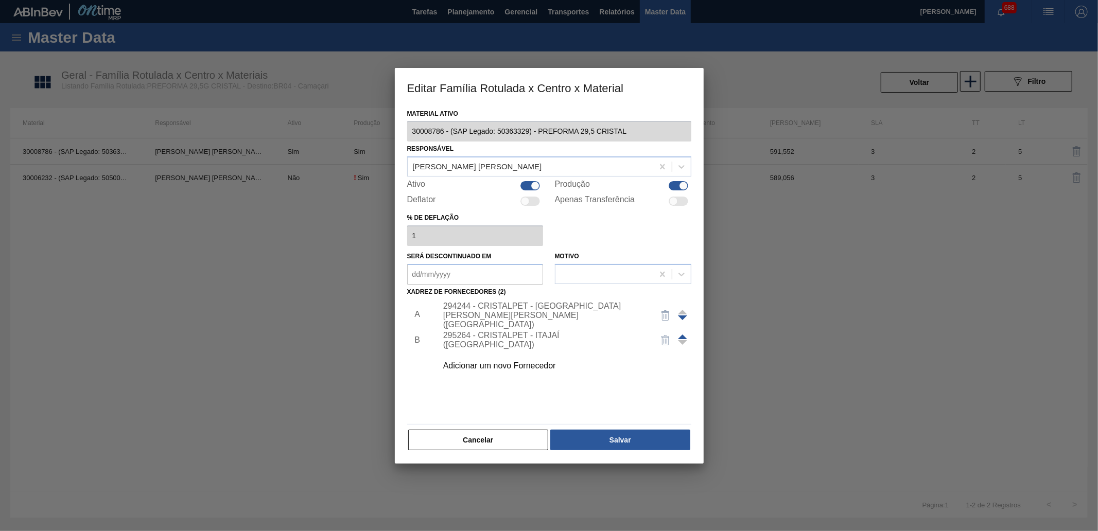
click at [488, 315] on div "294244 - CRISTALPET - [GEOGRAPHIC_DATA][PERSON_NAME][PERSON_NAME] ([GEOGRAPHIC_…" at bounding box center [544, 316] width 202 height 28
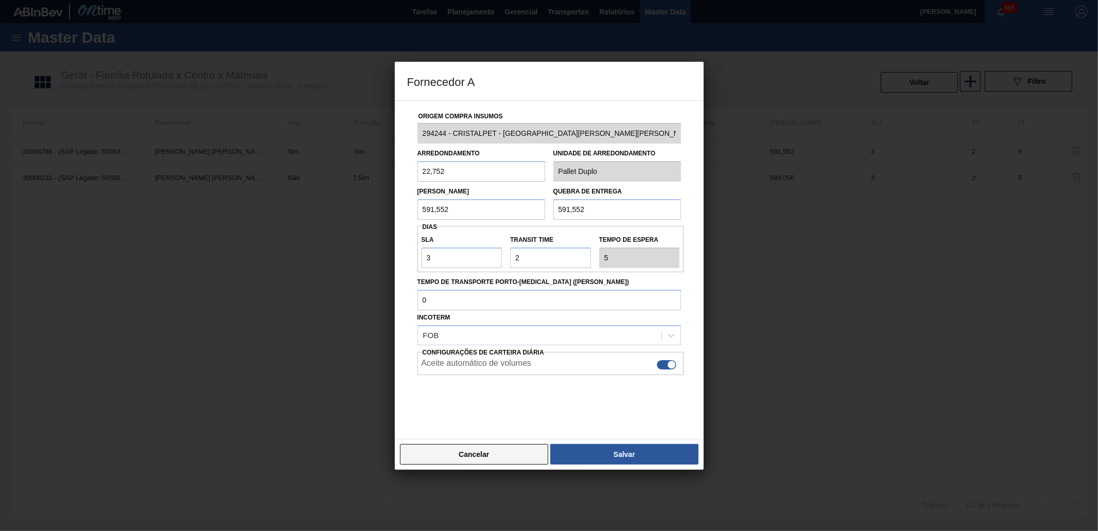
click at [504, 456] on button "Cancelar" at bounding box center [474, 454] width 149 height 21
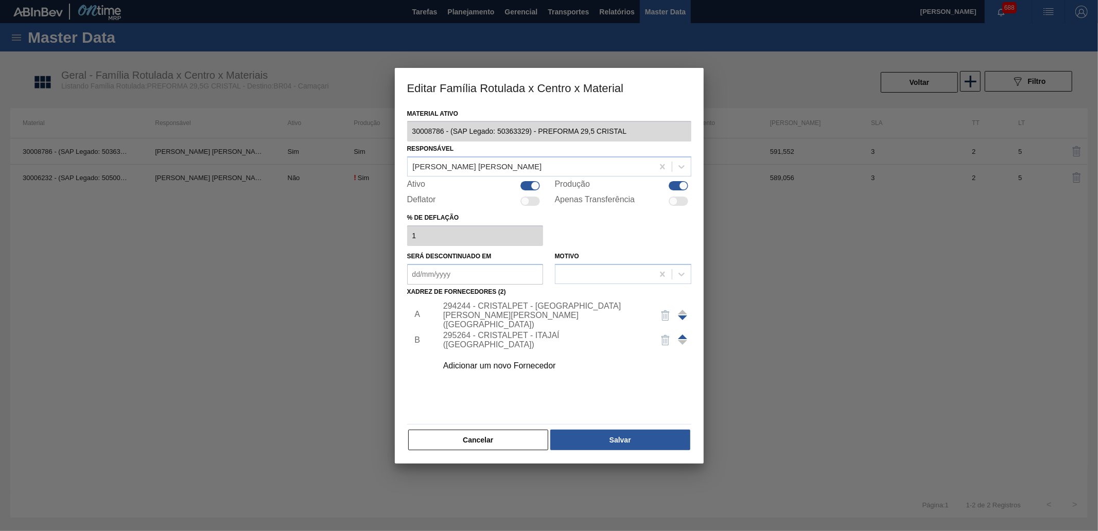
click at [492, 338] on div "295264 - CRISTALPET - ITAJAÍ ([GEOGRAPHIC_DATA])" at bounding box center [544, 340] width 202 height 19
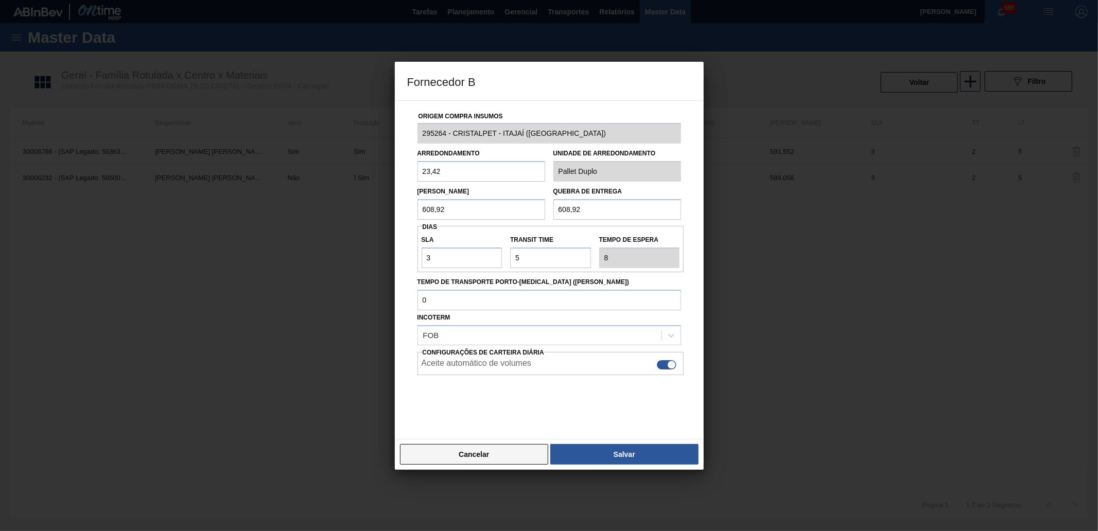
click at [489, 449] on button "Cancelar" at bounding box center [474, 454] width 149 height 21
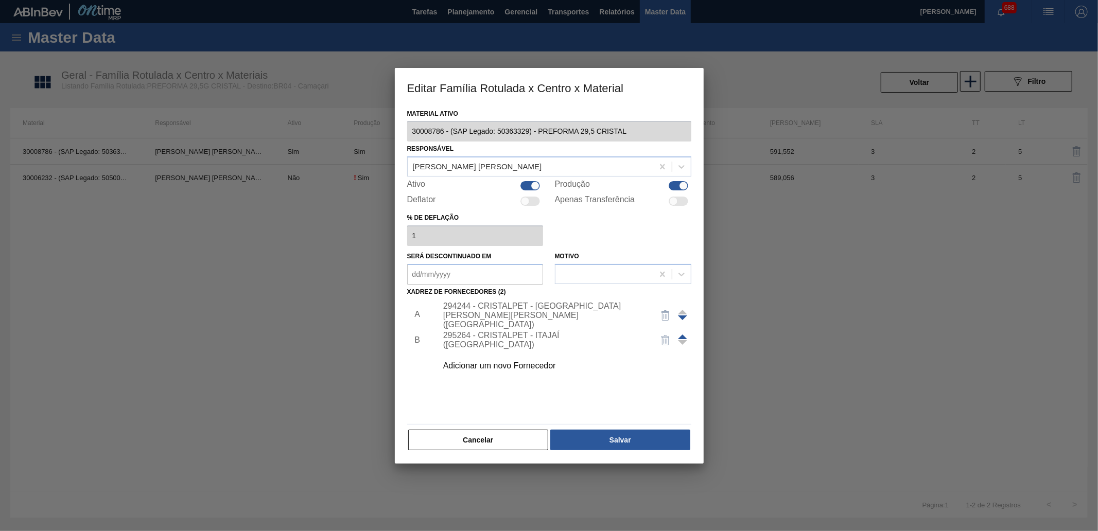
click at [500, 310] on div "294244 - CRISTALPET - [GEOGRAPHIC_DATA][PERSON_NAME][PERSON_NAME] ([GEOGRAPHIC_…" at bounding box center [544, 316] width 202 height 28
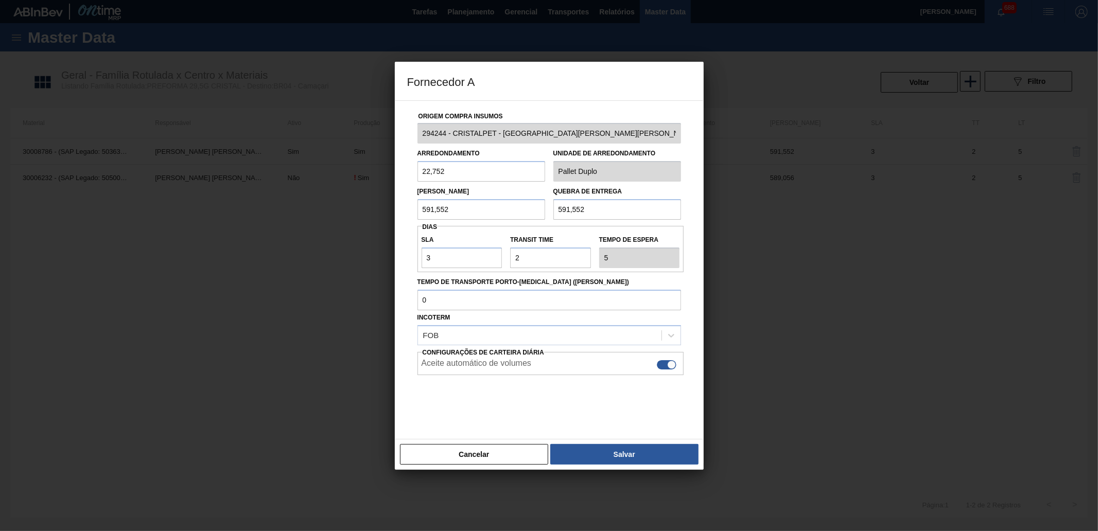
drag, startPoint x: 433, startPoint y: 167, endPoint x: 384, endPoint y: 167, distance: 49.4
click at [377, 171] on div "Fornecedor A Origem Compra Insumos 294244 - CRISTALPET - [GEOGRAPHIC_DATA][PERS…" at bounding box center [549, 265] width 1098 height 531
click at [485, 467] on div "Cancelar Salvar" at bounding box center [549, 454] width 309 height 31
click at [471, 453] on button "Cancelar" at bounding box center [474, 454] width 149 height 21
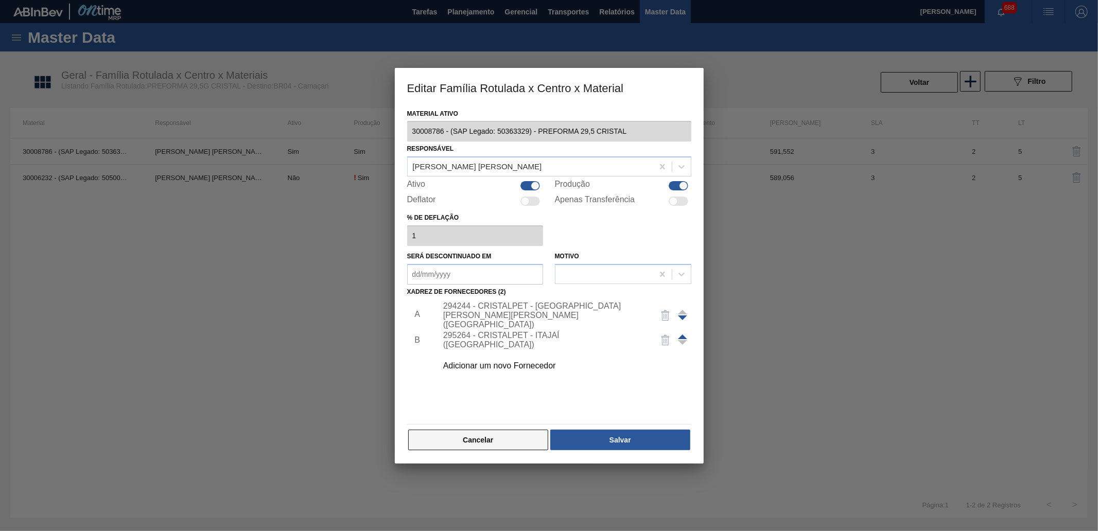
click at [493, 439] on button "Cancelar" at bounding box center [478, 440] width 141 height 21
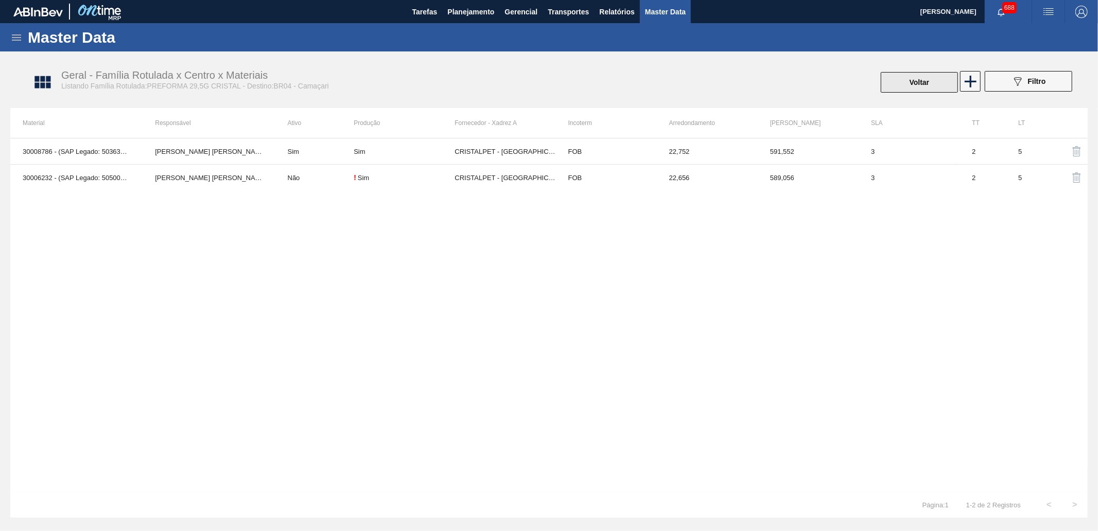
click at [884, 88] on button "Voltar" at bounding box center [919, 82] width 77 height 21
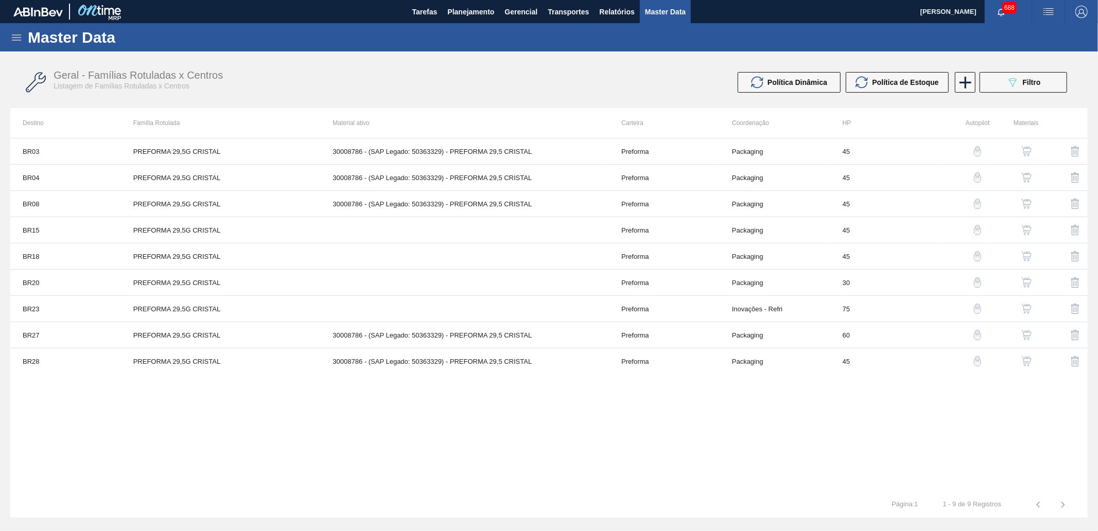
click at [1027, 80] on span "Filtro" at bounding box center [1032, 82] width 18 height 8
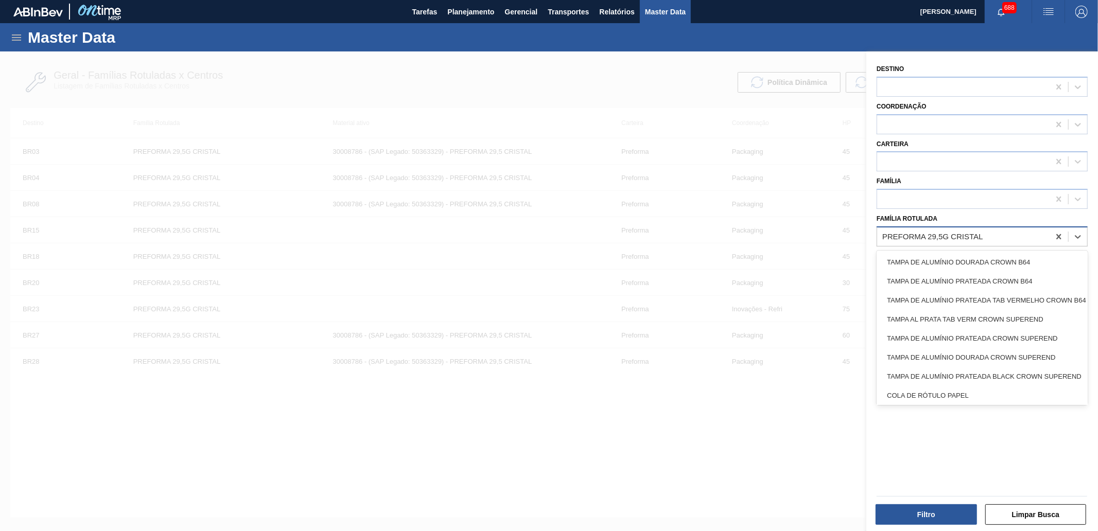
drag, startPoint x: 951, startPoint y: 233, endPoint x: 946, endPoint y: 240, distance: 8.6
click at [951, 232] on div "PREFORMA 29,5G CRISTAL" at bounding box center [933, 236] width 101 height 9
paste Rotulada "PREFORMA 48G CRISTAL"
type Rotulada "PREFORMA 48G CRISTAL"
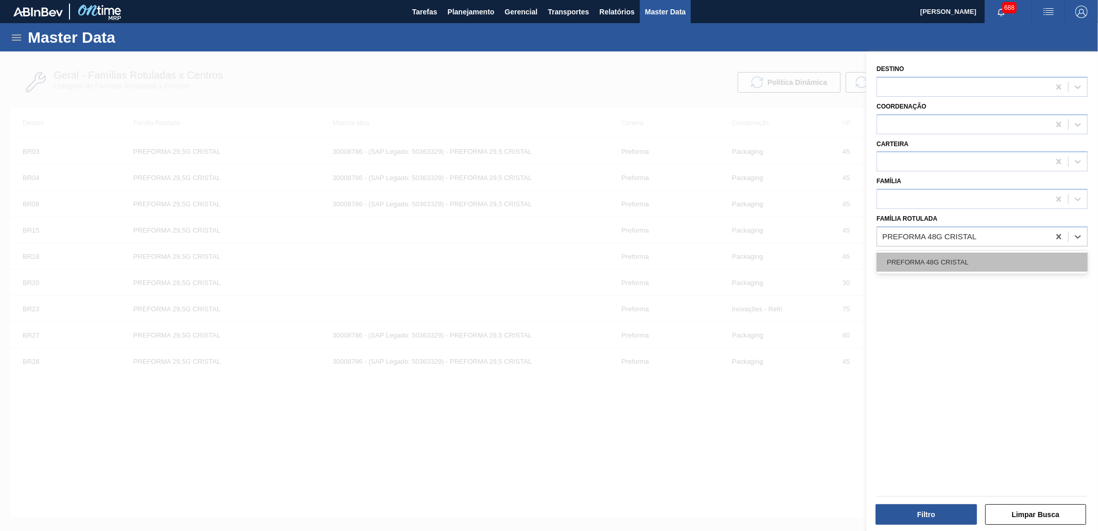
click at [951, 259] on div "PREFORMA 48G CRISTAL" at bounding box center [982, 262] width 211 height 19
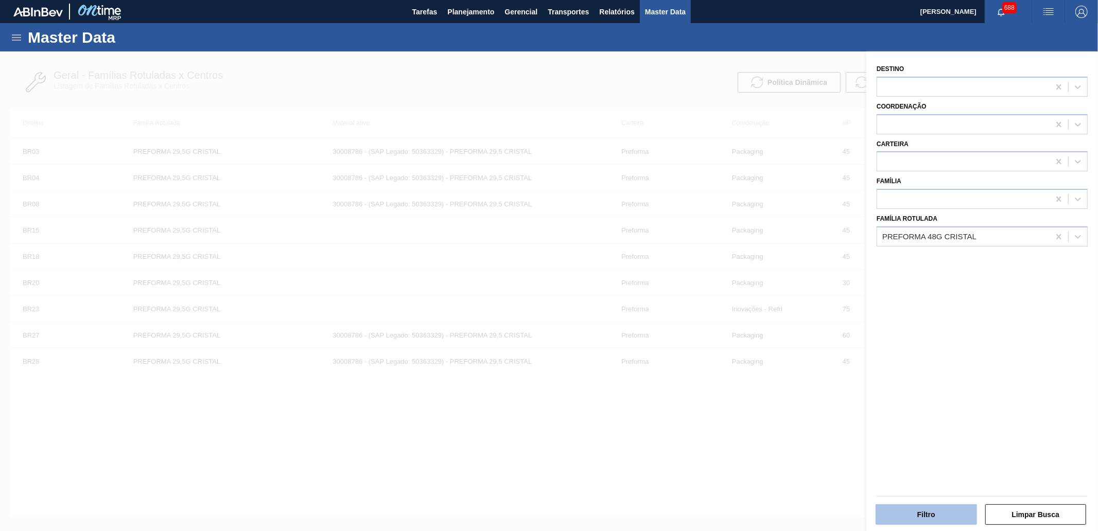
click at [902, 523] on button "Filtro" at bounding box center [926, 515] width 101 height 21
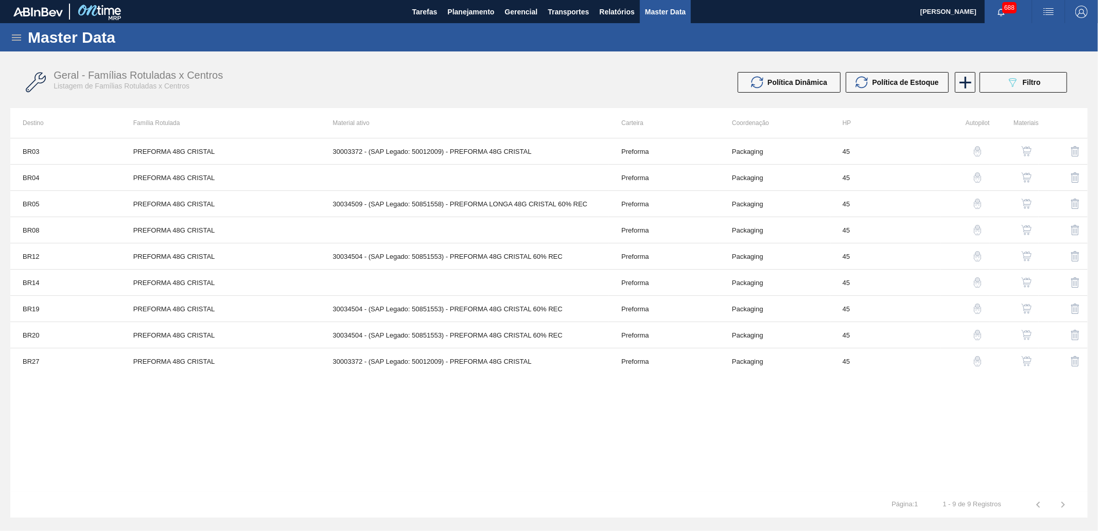
click at [1028, 149] on img "button" at bounding box center [1027, 151] width 10 height 10
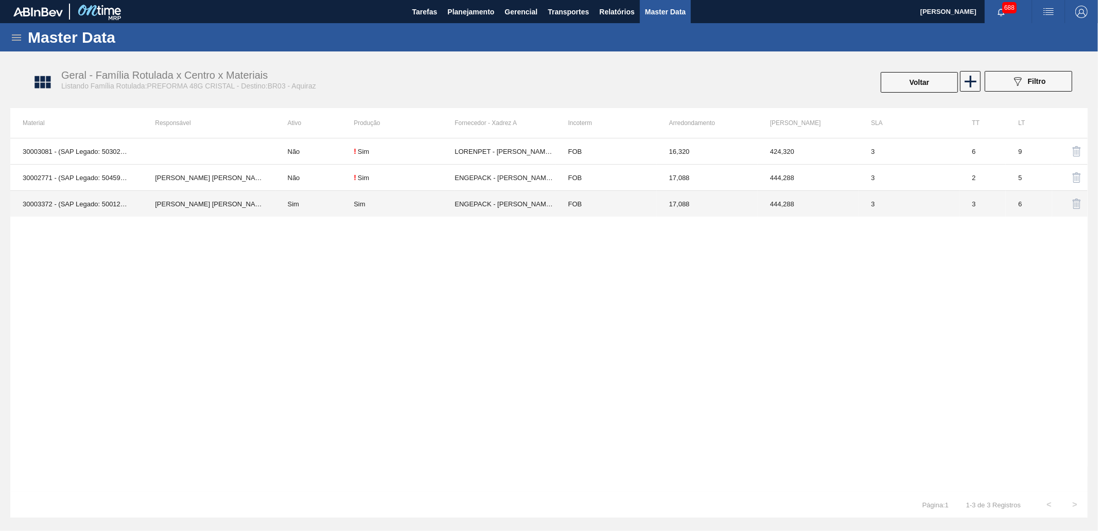
click at [476, 203] on td "ENGEPACK - [PERSON_NAME] (BA)" at bounding box center [505, 204] width 101 height 26
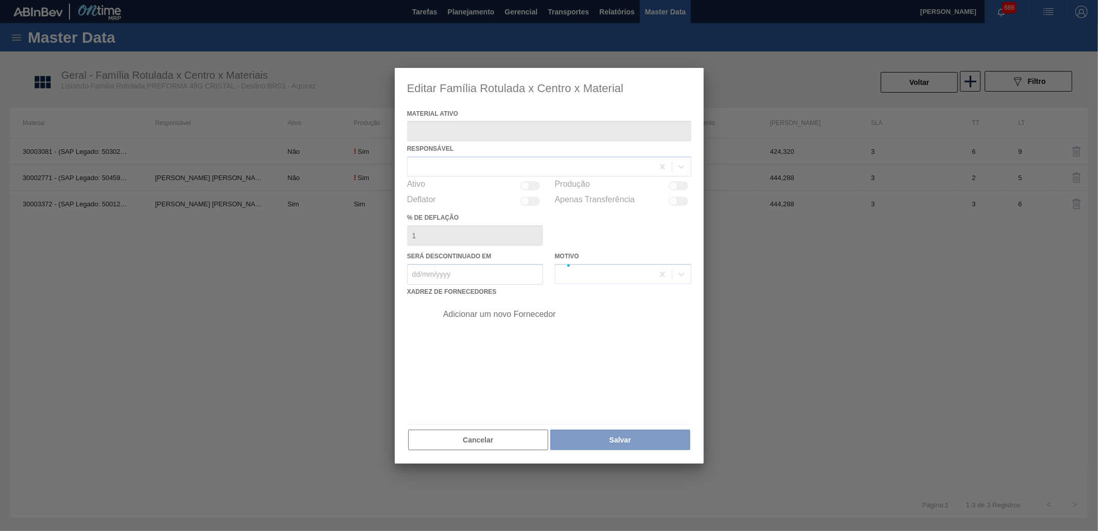
type ativo "30003372 - (SAP Legado: 50012009) - PREFORMA 48G CRISTAL"
checkbox input "true"
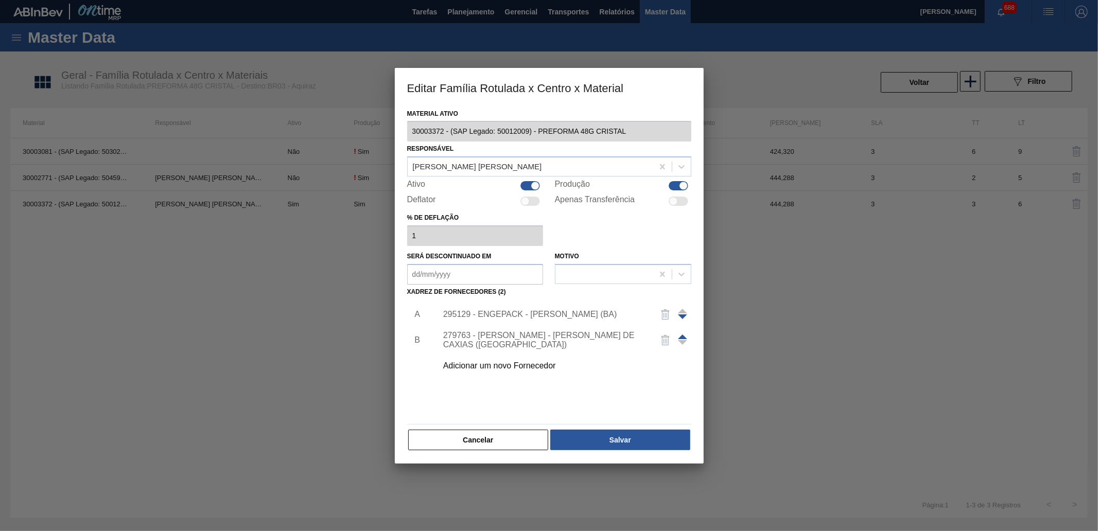
click at [512, 312] on div "295129 - ENGEPACK - [PERSON_NAME] (BA)" at bounding box center [544, 314] width 202 height 9
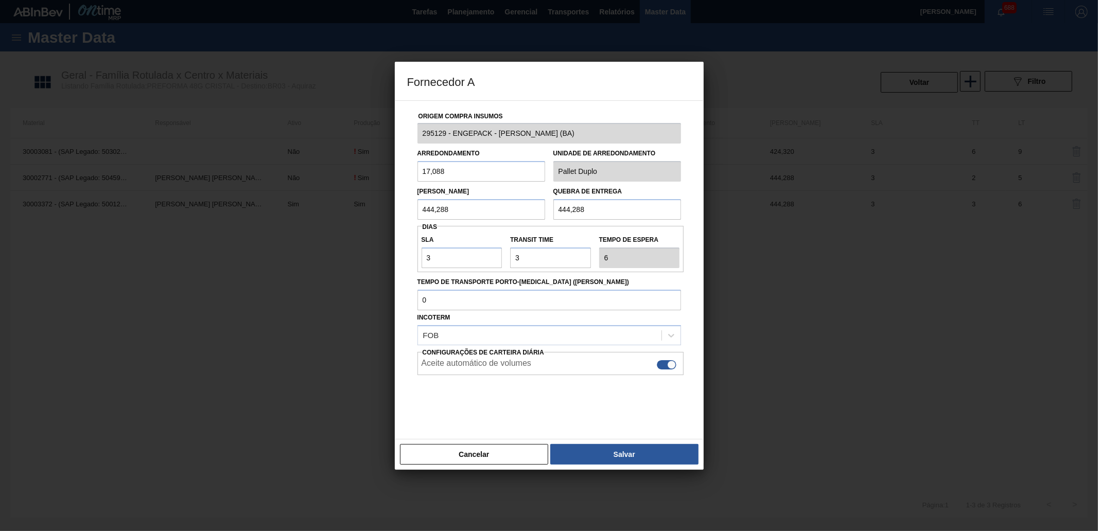
drag, startPoint x: 467, startPoint y: 172, endPoint x: 391, endPoint y: 175, distance: 75.2
click at [391, 175] on div "Fornecedor A Origem Compra Insumos 295129 - ENGEPACK - [PERSON_NAME] FILHO (BA)…" at bounding box center [549, 265] width 1098 height 531
click at [477, 451] on button "Cancelar" at bounding box center [474, 454] width 149 height 21
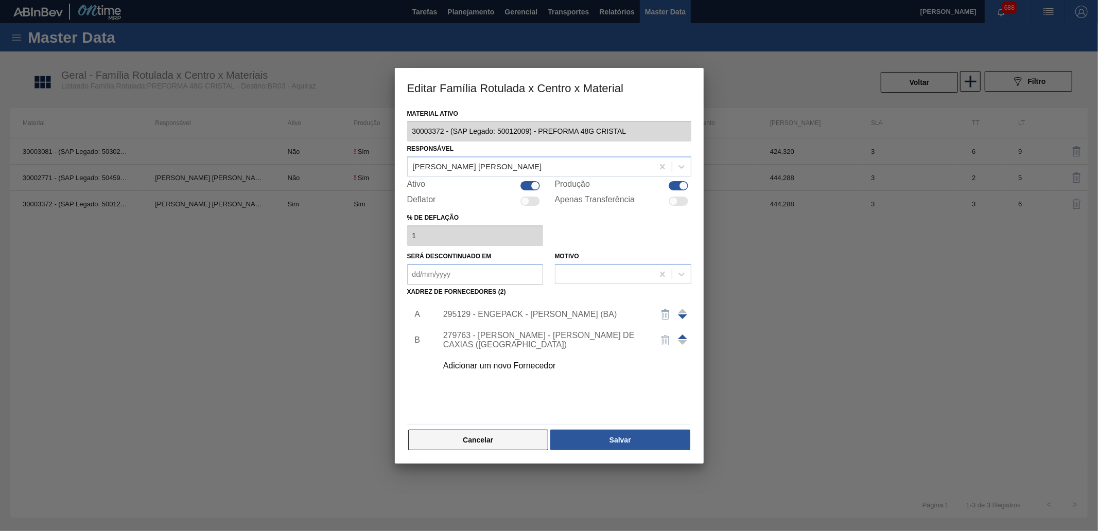
click at [474, 443] on button "Cancelar" at bounding box center [478, 440] width 141 height 21
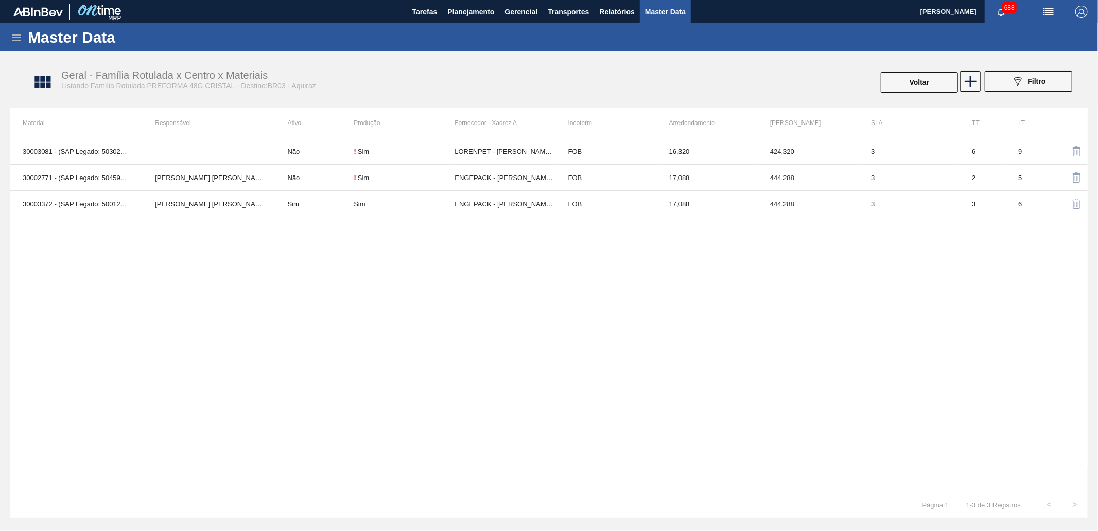
click at [18, 38] on icon at bounding box center [16, 37] width 12 height 12
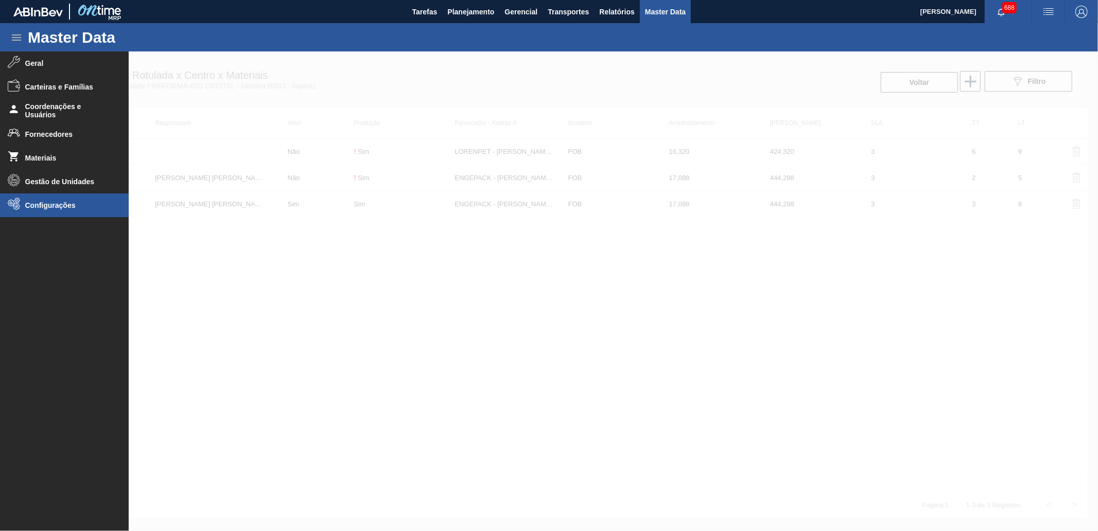
click at [89, 210] on li "Configurações" at bounding box center [64, 206] width 129 height 24
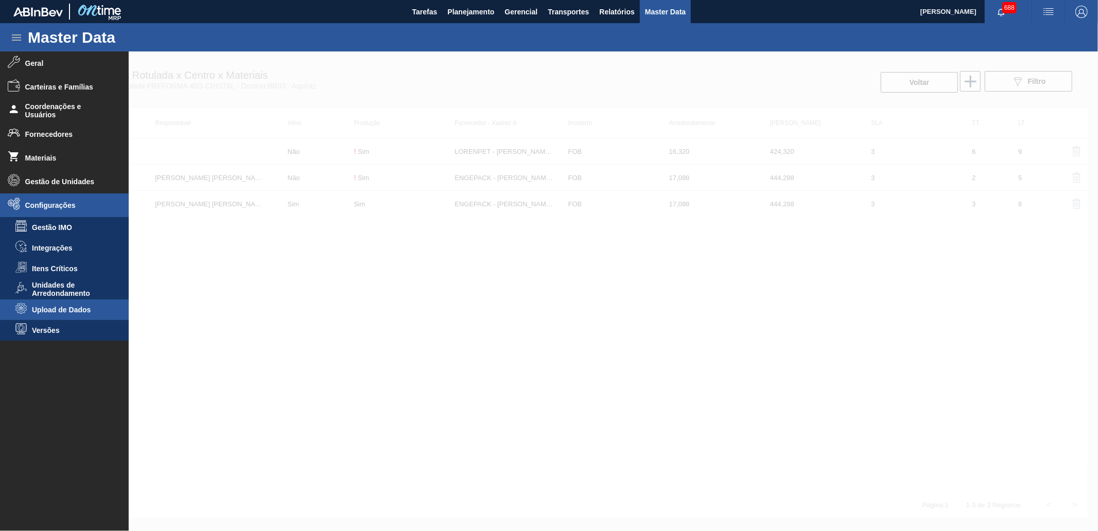
click at [68, 305] on li "Upload de Dados" at bounding box center [64, 310] width 129 height 21
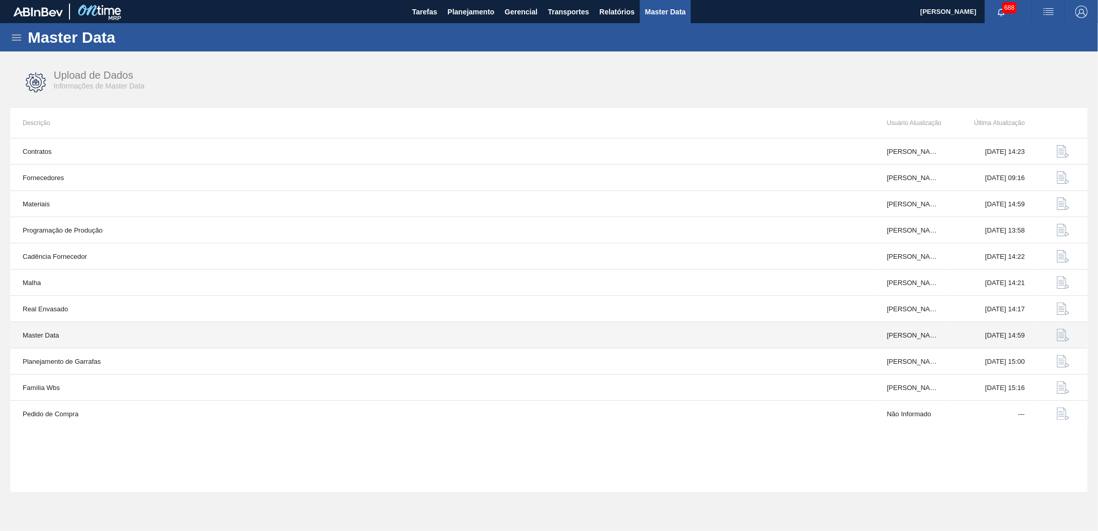
click at [1056, 333] on button "button" at bounding box center [1063, 335] width 25 height 25
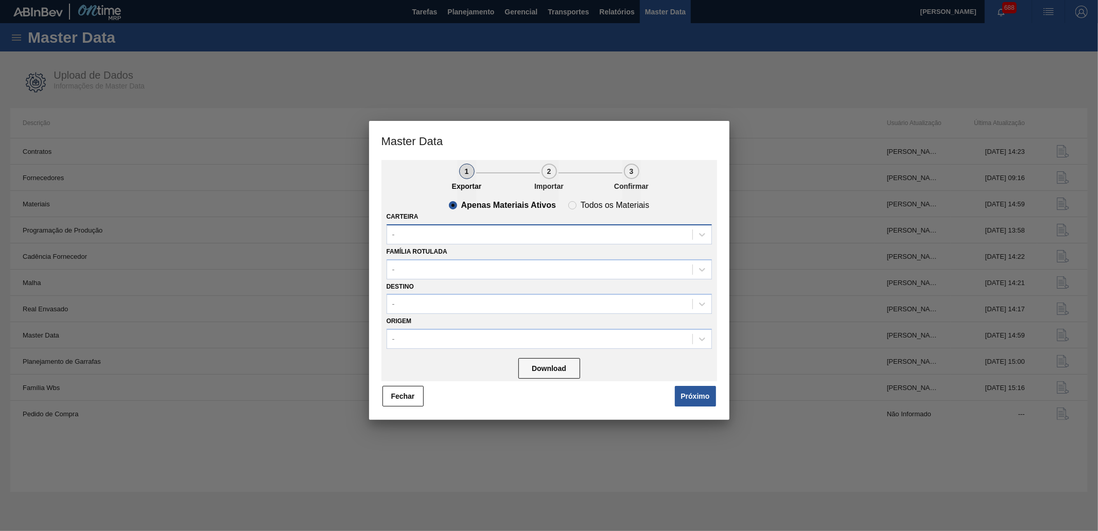
click at [503, 233] on div "-" at bounding box center [539, 234] width 305 height 15
type input "preforma"
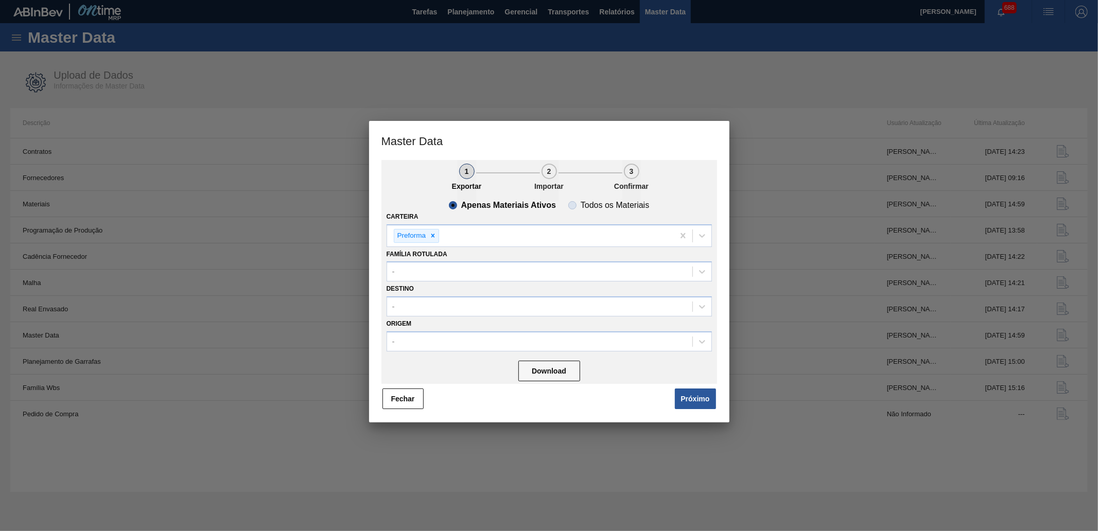
click at [0, 0] on slot "Todos os Materiais" at bounding box center [0, 0] width 0 height 0
click at [581, 208] on input "Todos os Materiais" at bounding box center [572, 205] width 16 height 16
radio input "true"
radio input "false"
click at [549, 366] on button "Download" at bounding box center [550, 371] width 62 height 21
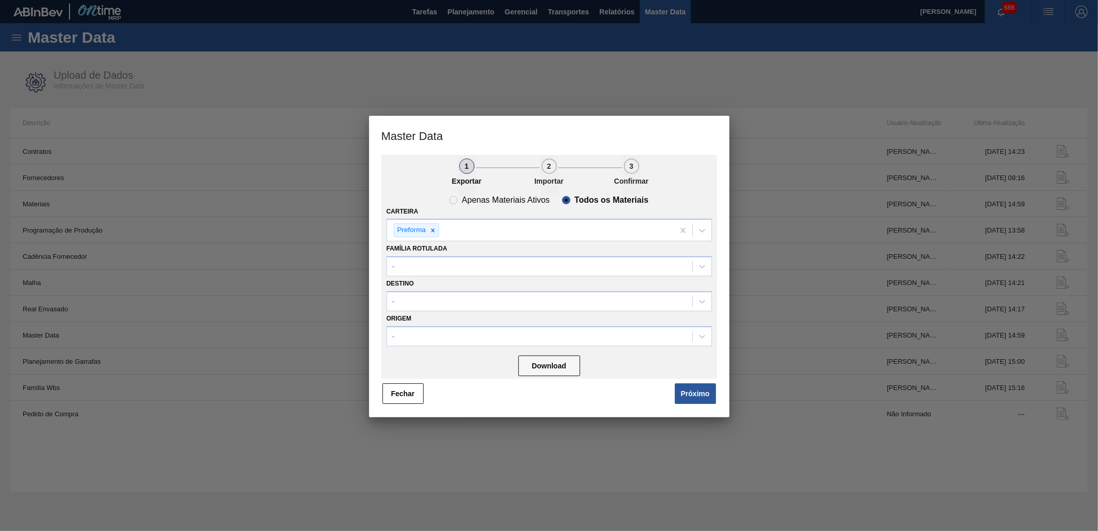
click at [408, 391] on button "Fechar" at bounding box center [403, 394] width 41 height 21
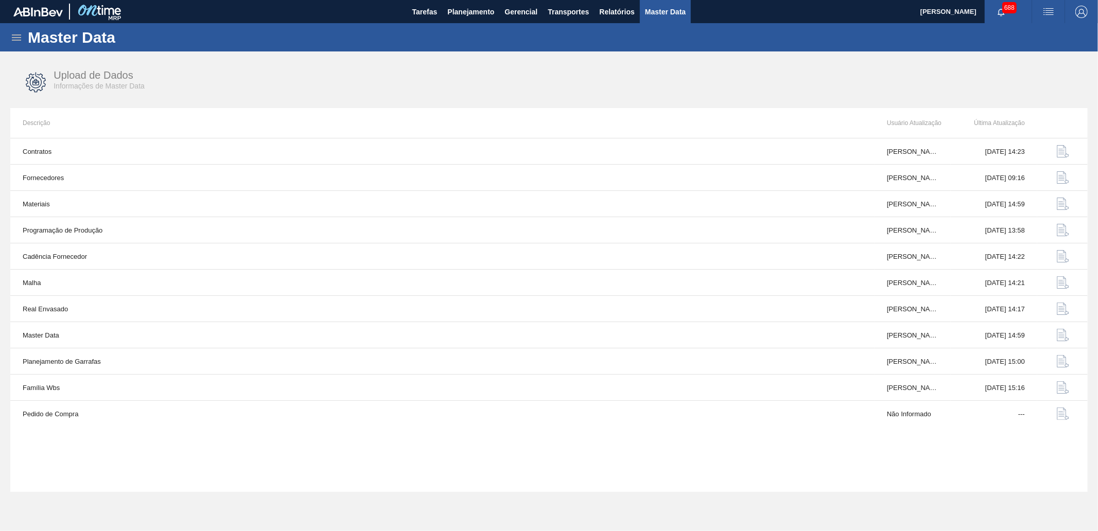
click at [18, 38] on icon at bounding box center [16, 37] width 12 height 12
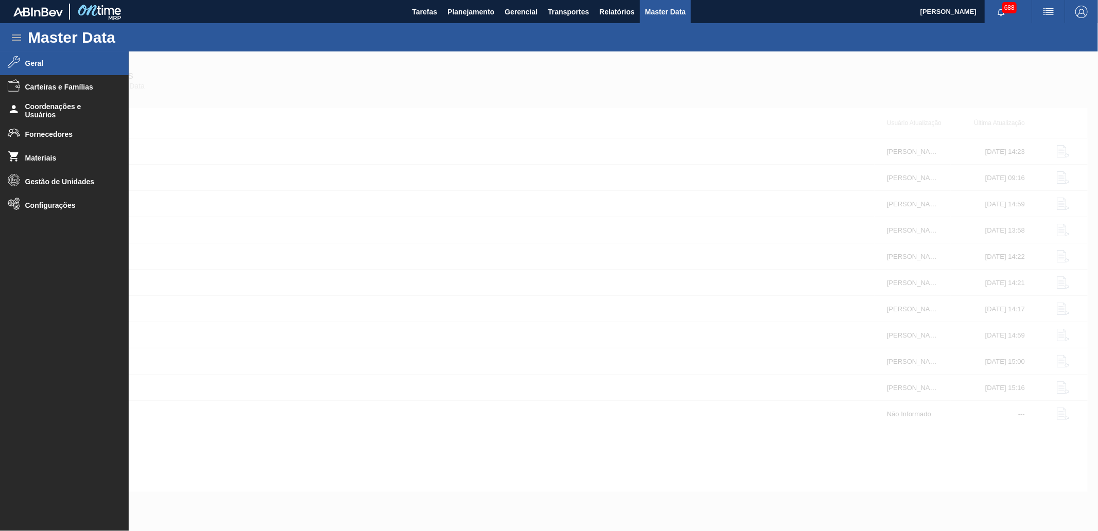
click at [67, 59] on span "Geral" at bounding box center [67, 63] width 85 height 8
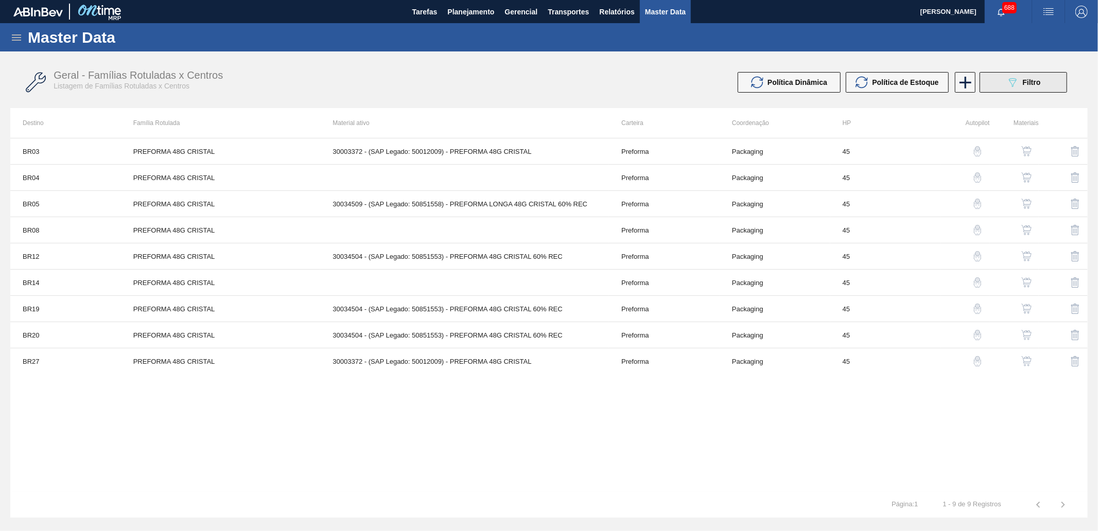
click at [1003, 73] on button "089F7B8B-B2A5-4AFE-B5C0-19BA573D28AC Filtro" at bounding box center [1024, 82] width 88 height 21
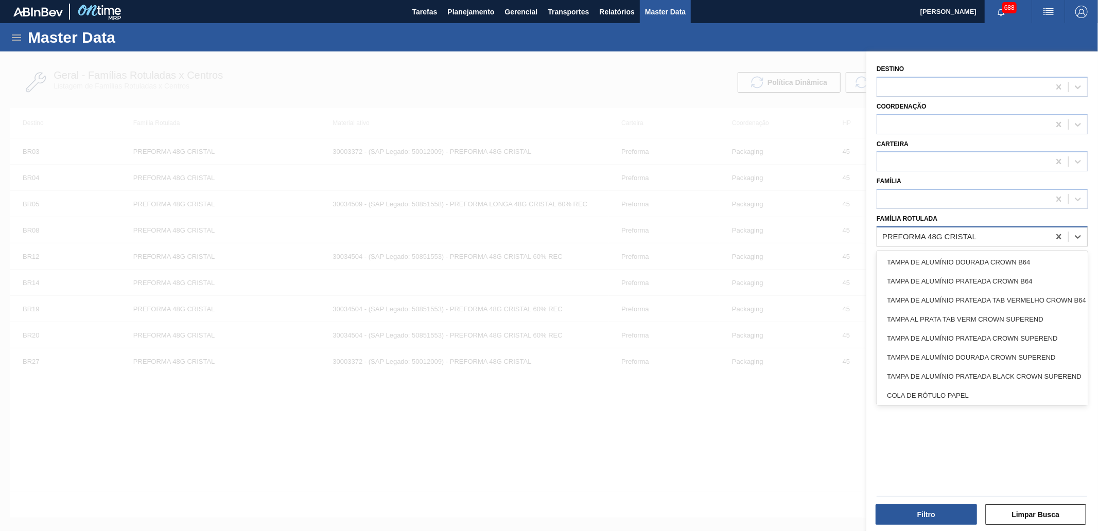
click at [938, 235] on div "PREFORMA 48G CRISTAL" at bounding box center [930, 236] width 94 height 9
paste Rotulada "PREFORMA 17,8G H2OH"
type Rotulada "PREFORMA 17,8G H2OH"
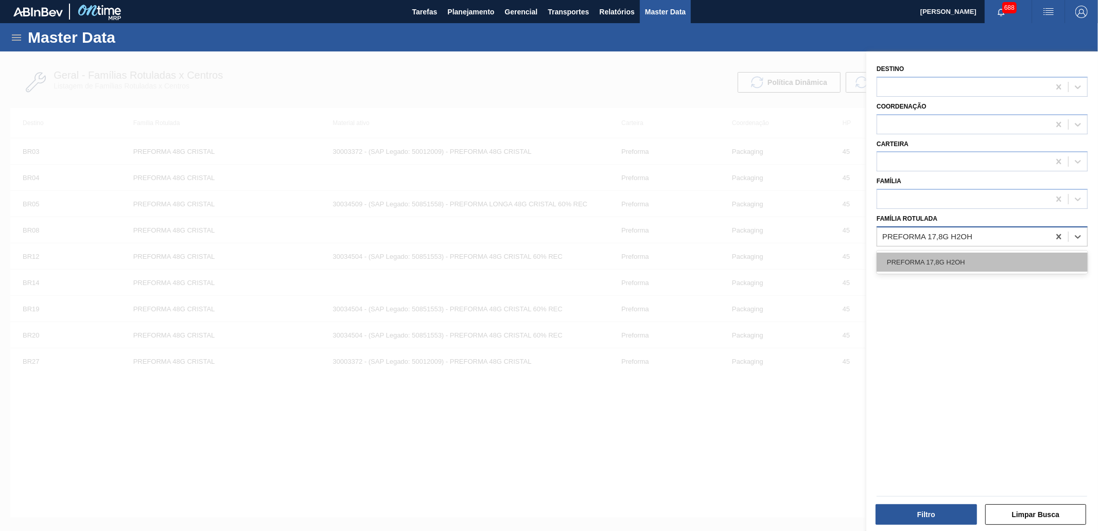
click at [939, 259] on div "PREFORMA 17,8G H2OH" at bounding box center [982, 262] width 211 height 19
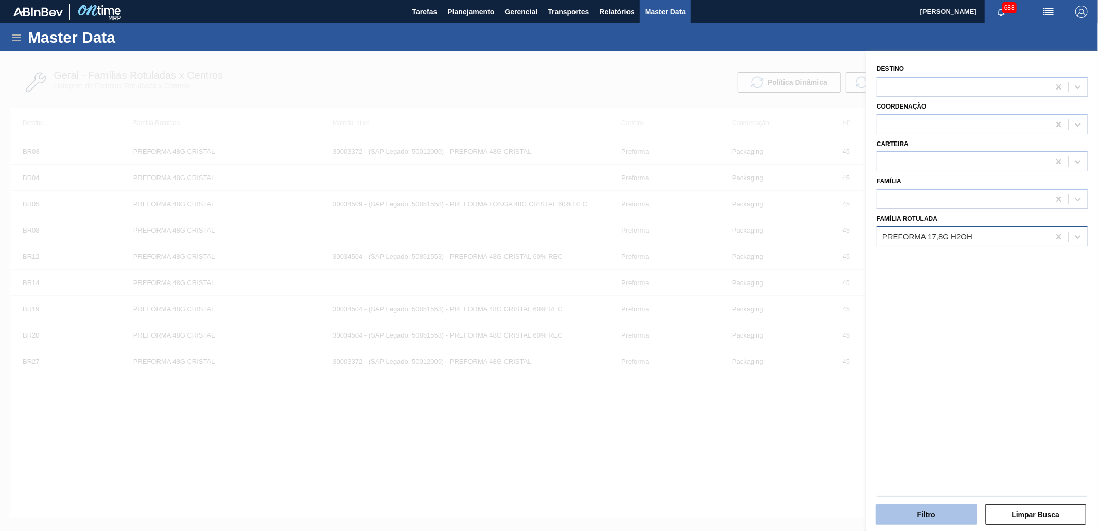
click at [930, 516] on button "Filtro" at bounding box center [926, 515] width 101 height 21
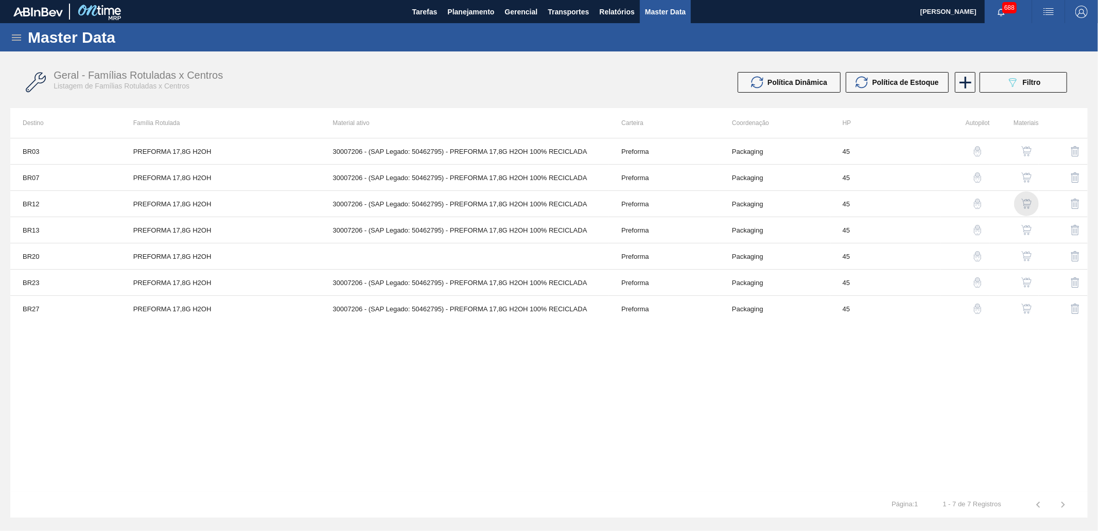
click at [1023, 201] on img "button" at bounding box center [1027, 204] width 10 height 10
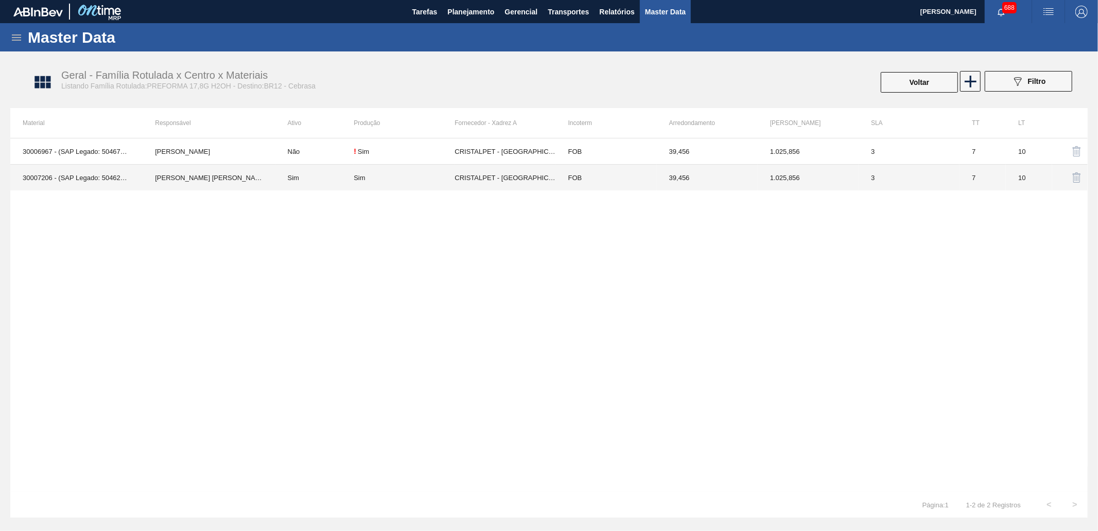
click at [482, 179] on td "CRISTALPET - [GEOGRAPHIC_DATA][PERSON_NAME][PERSON_NAME] ([GEOGRAPHIC_DATA])" at bounding box center [505, 178] width 101 height 26
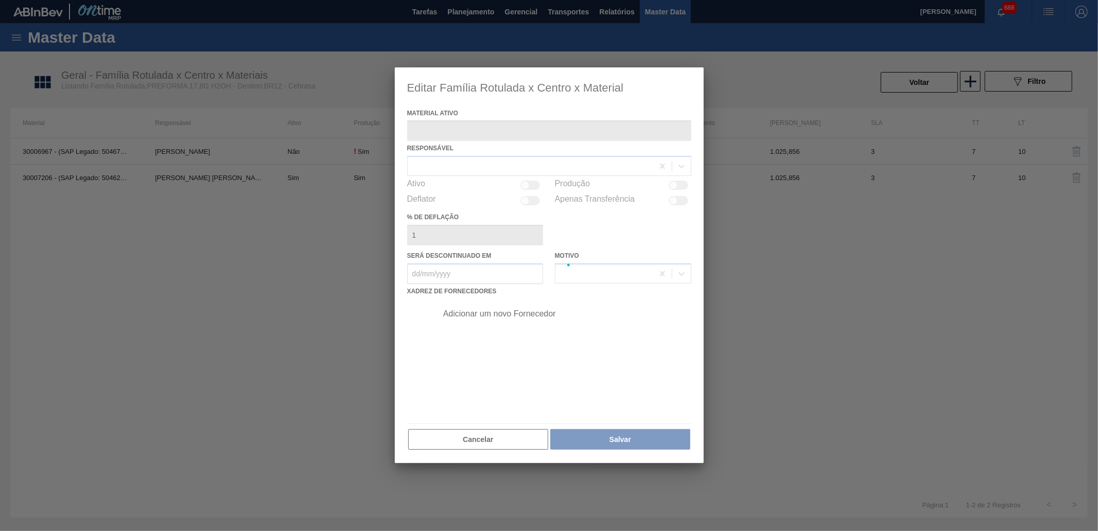
type ativo "30007206 - (SAP Legado: 50462795) - PREFORMA 17,8G H2OH 100% RECICLADA"
checkbox input "true"
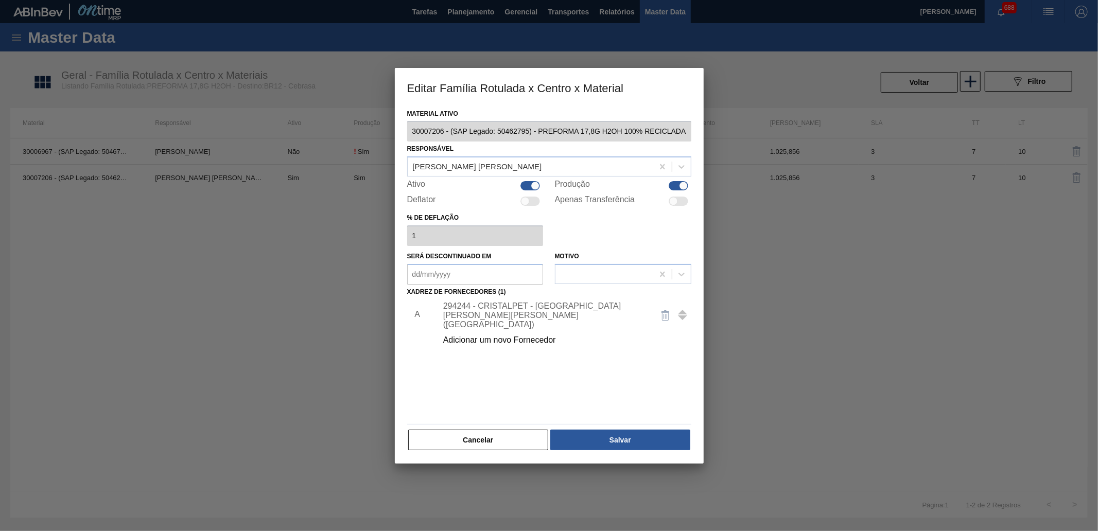
click at [510, 311] on div "294244 - CRISTALPET - [GEOGRAPHIC_DATA][PERSON_NAME][PERSON_NAME] ([GEOGRAPHIC_…" at bounding box center [544, 316] width 202 height 28
